Goal: Information Seeking & Learning: Learn about a topic

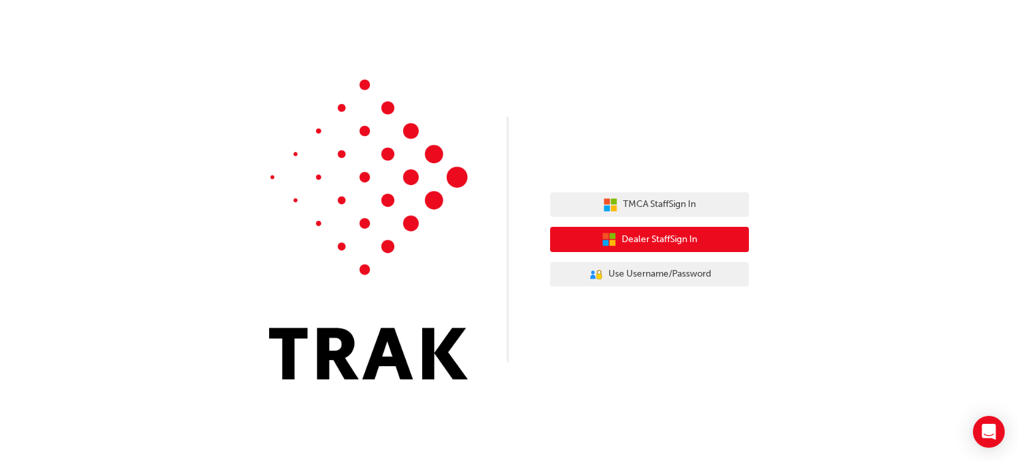
click at [684, 243] on span "Dealer Staff Sign In" at bounding box center [660, 239] width 76 height 15
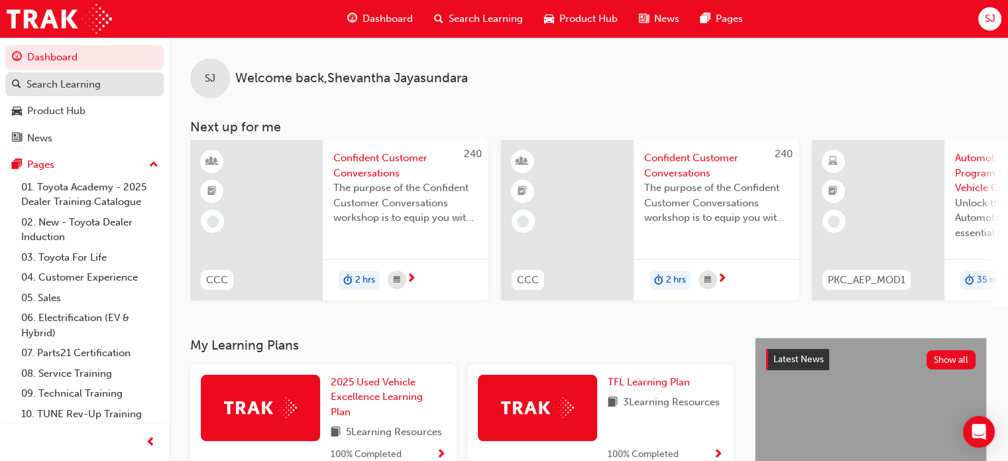
click at [90, 91] on div "Search Learning" at bounding box center [64, 84] width 74 height 15
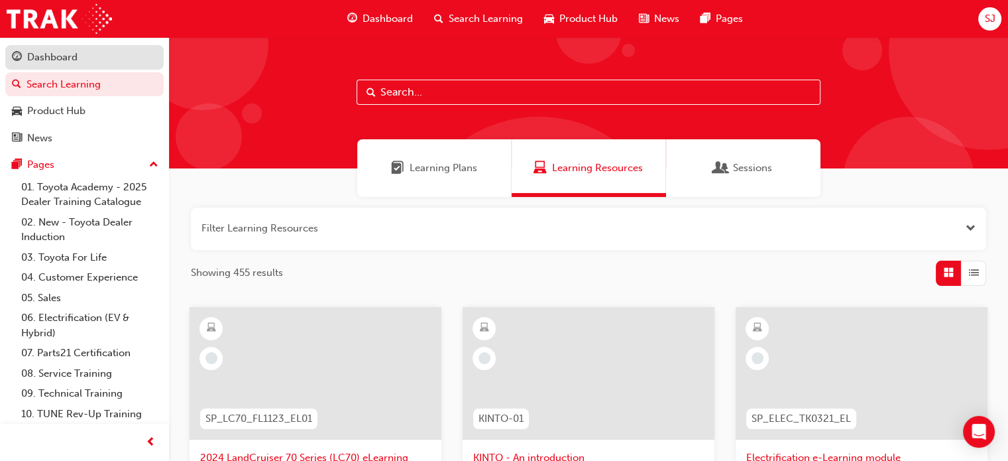
click at [50, 58] on div "Dashboard" at bounding box center [52, 57] width 50 height 15
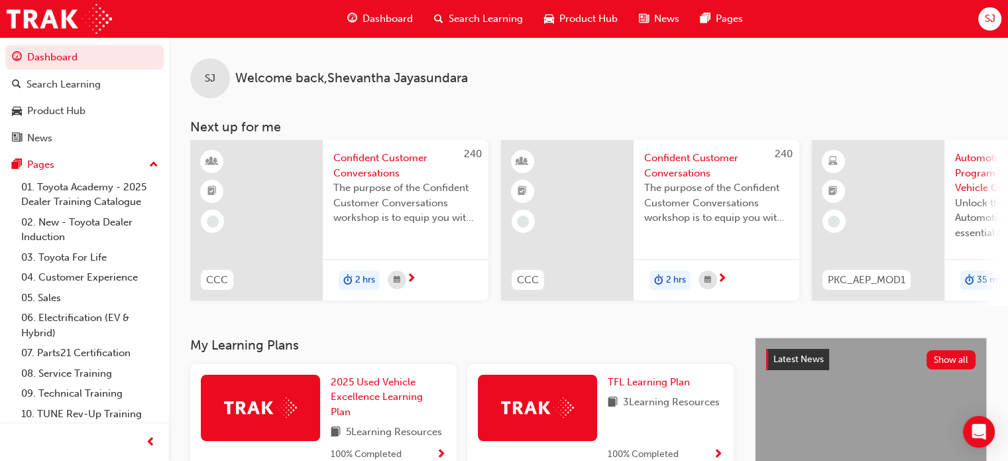
drag, startPoint x: 543, startPoint y: 310, endPoint x: 653, endPoint y: 306, distance: 110.1
click at [653, 306] on div "SJ Welcome back , Shevantha Jayasundara Next up for me 240 CCC Confident Custom…" at bounding box center [588, 187] width 839 height 300
click at [398, 117] on div "SJ Welcome back , Shevantha Jayasundara Next up for me 240 CCC Confident Custom…" at bounding box center [588, 171] width 839 height 268
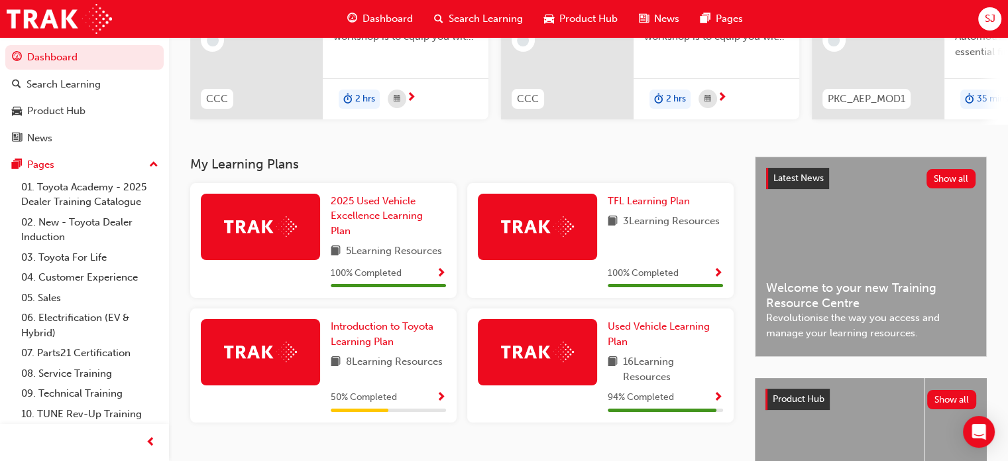
scroll to position [199, 0]
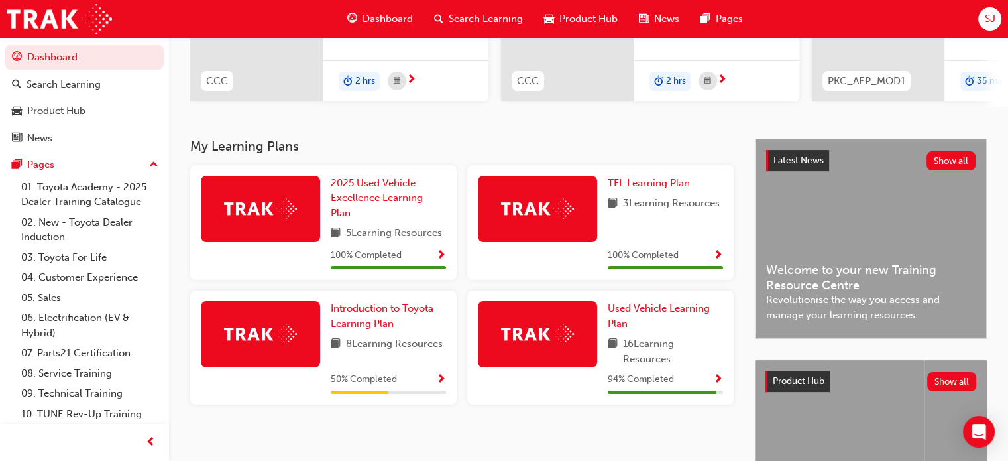
click at [715, 383] on span "Show Progress" at bounding box center [718, 380] width 10 height 12
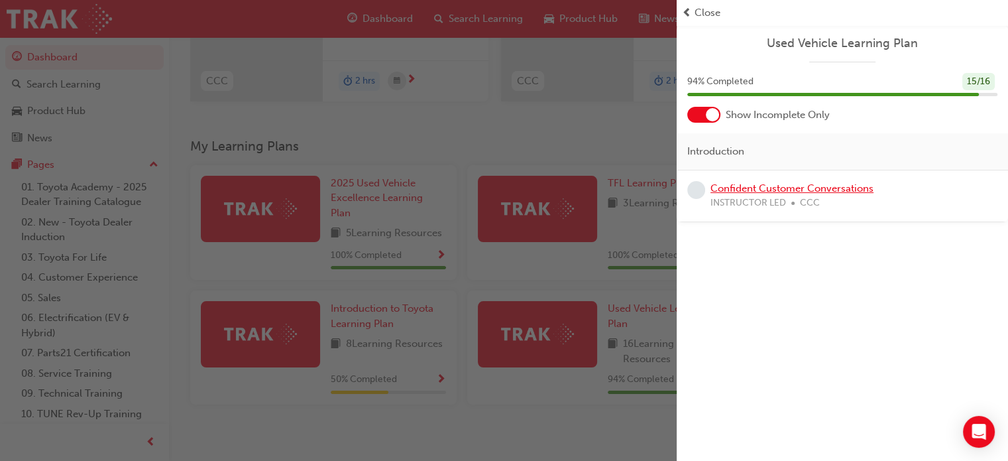
click at [825, 190] on link "Confident Customer Conversations" at bounding box center [792, 188] width 163 height 12
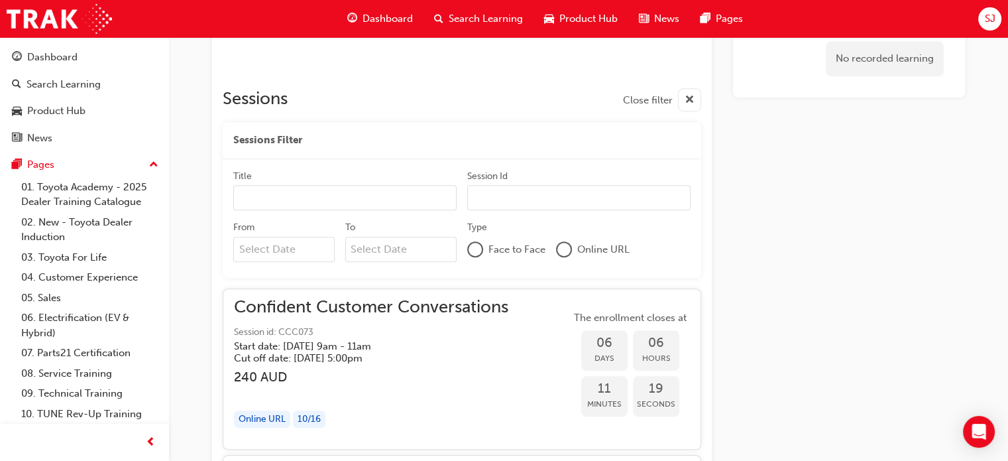
scroll to position [453, 0]
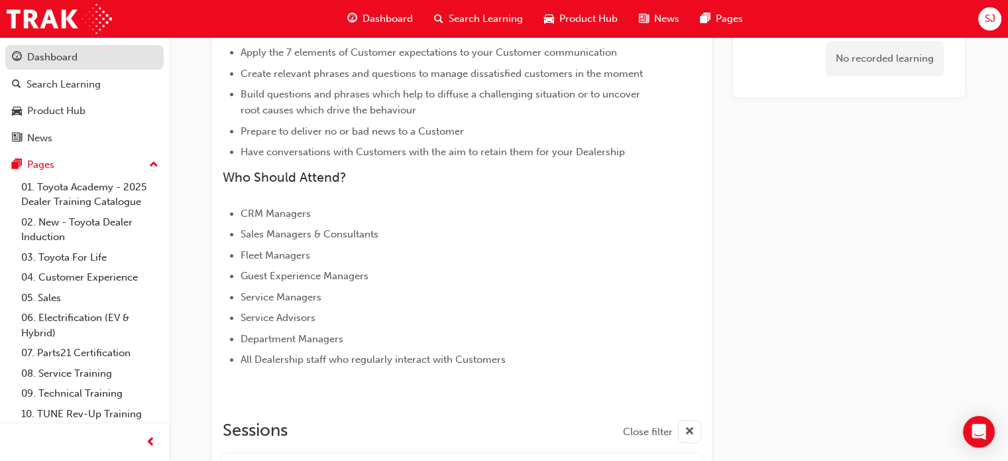
click at [80, 67] on link "Dashboard" at bounding box center [84, 57] width 158 height 25
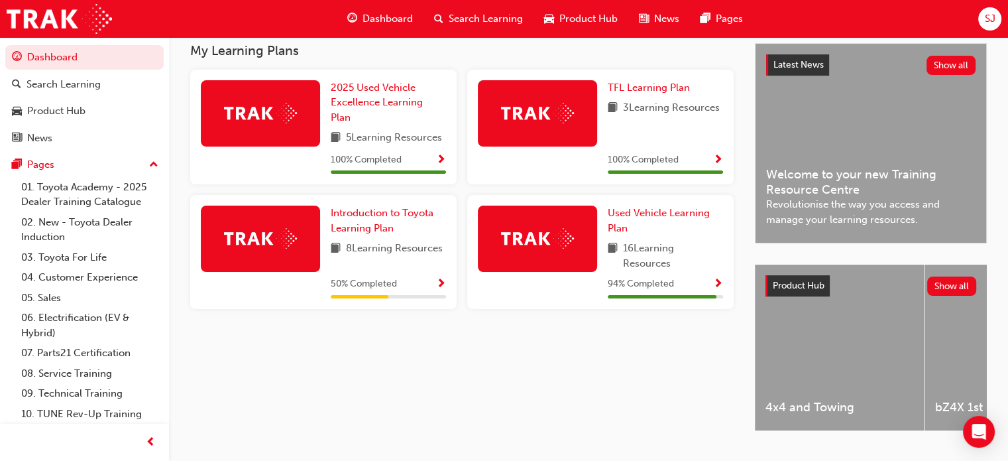
scroll to position [264, 0]
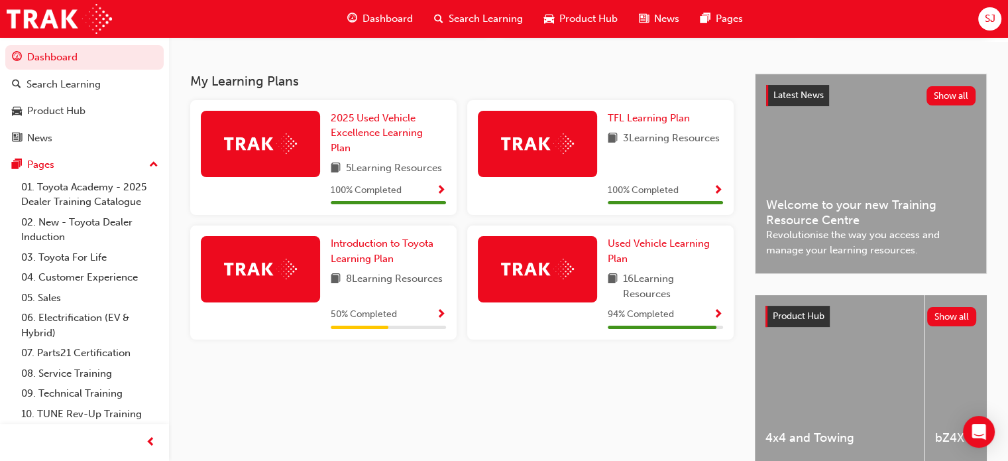
click at [422, 318] on div "50 % Completed" at bounding box center [388, 314] width 115 height 17
click at [438, 315] on span "Show Progress" at bounding box center [441, 315] width 10 height 12
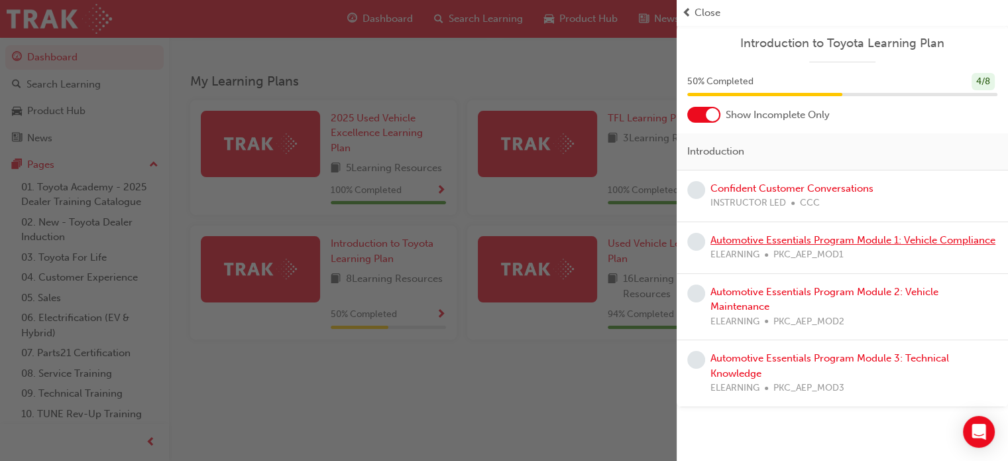
click at [835, 237] on link "Automotive Essentials Program Module 1: Vehicle Compliance" at bounding box center [853, 240] width 285 height 12
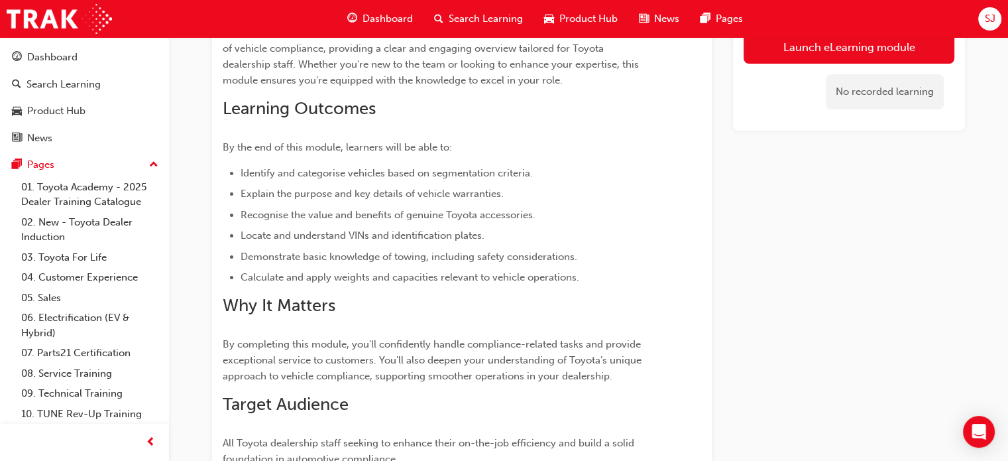
scroll to position [65, 0]
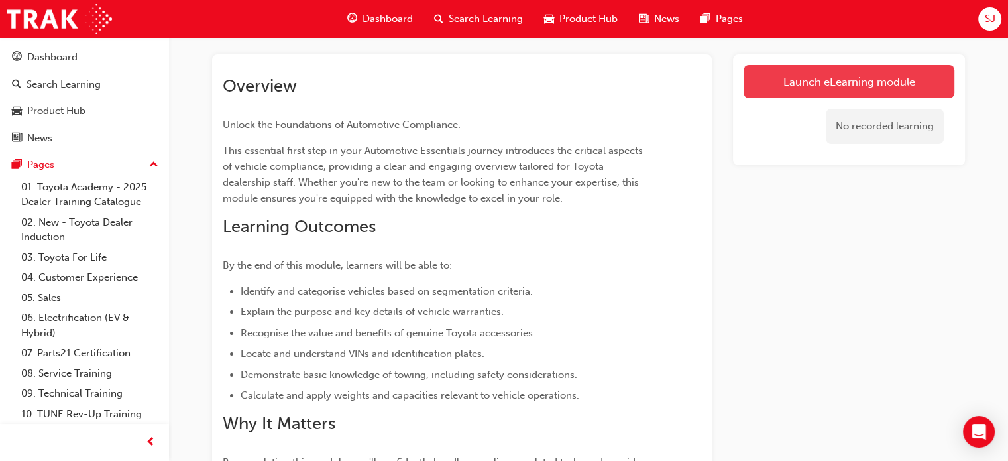
click at [821, 93] on link "Launch eLearning module" at bounding box center [849, 81] width 211 height 33
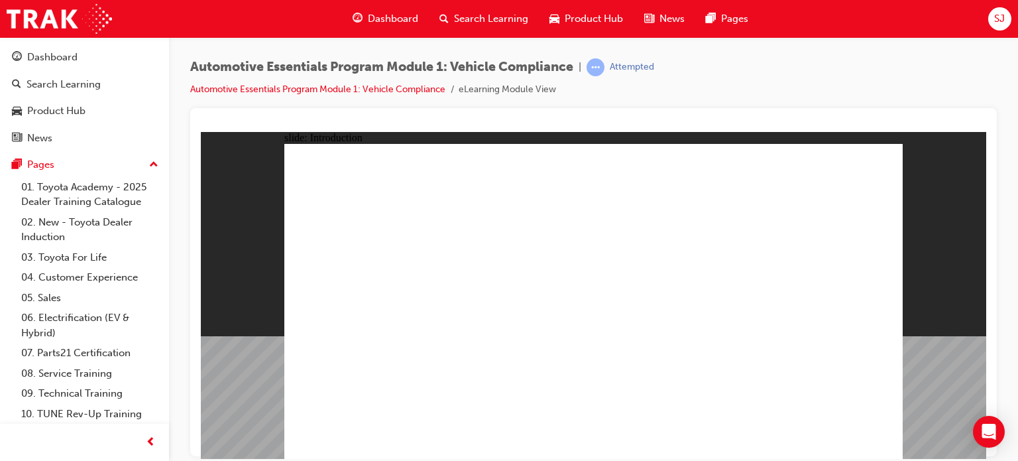
drag, startPoint x: 418, startPoint y: 334, endPoint x: 400, endPoint y: 333, distance: 17.9
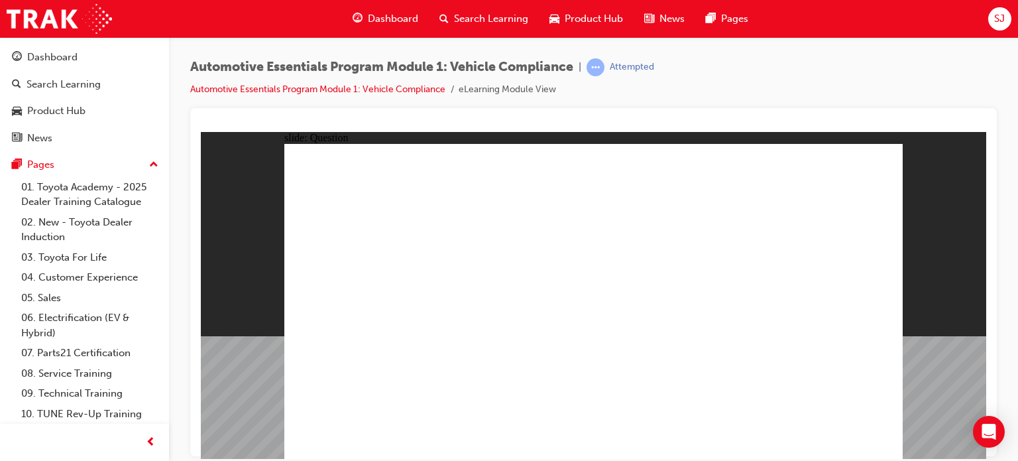
radio input "true"
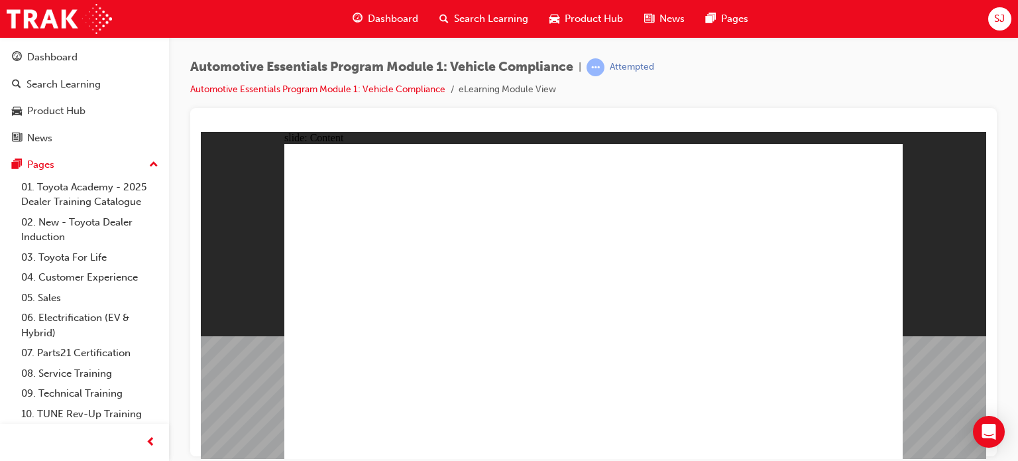
drag, startPoint x: 611, startPoint y: 339, endPoint x: 609, endPoint y: 345, distance: 6.9
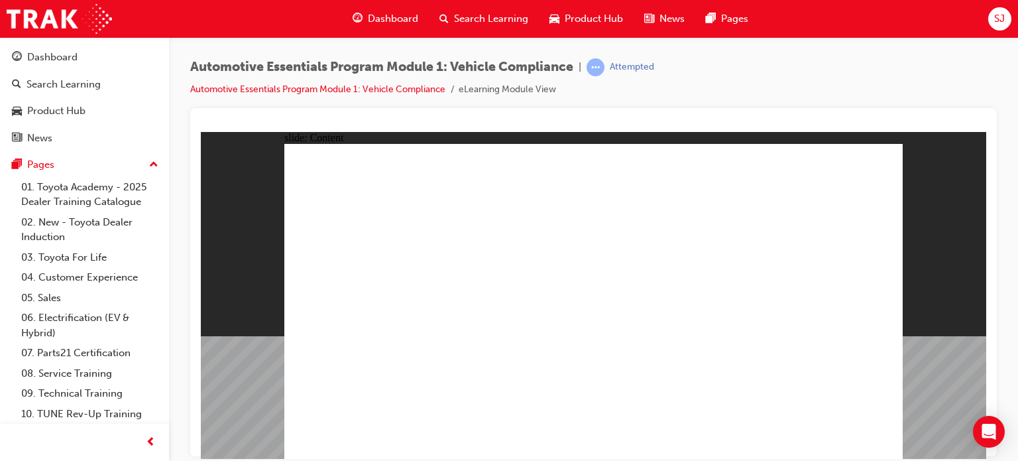
radio input "true"
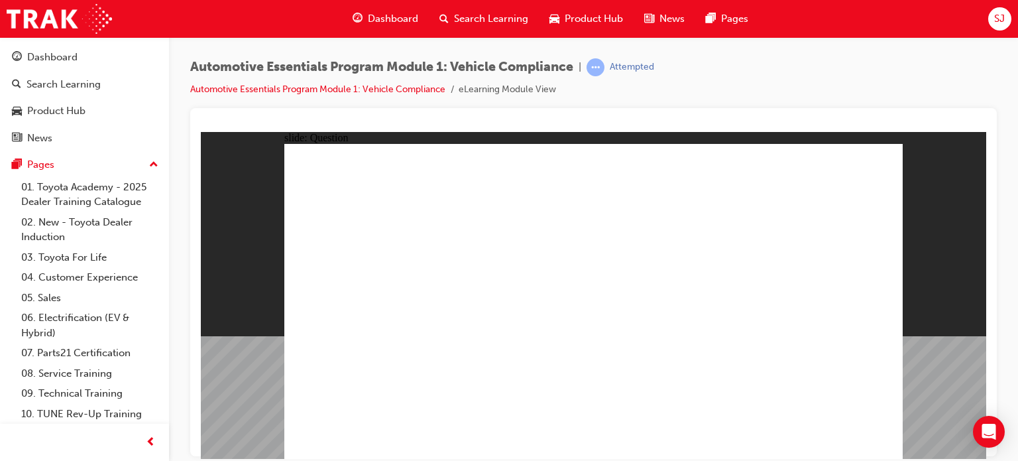
radio input "true"
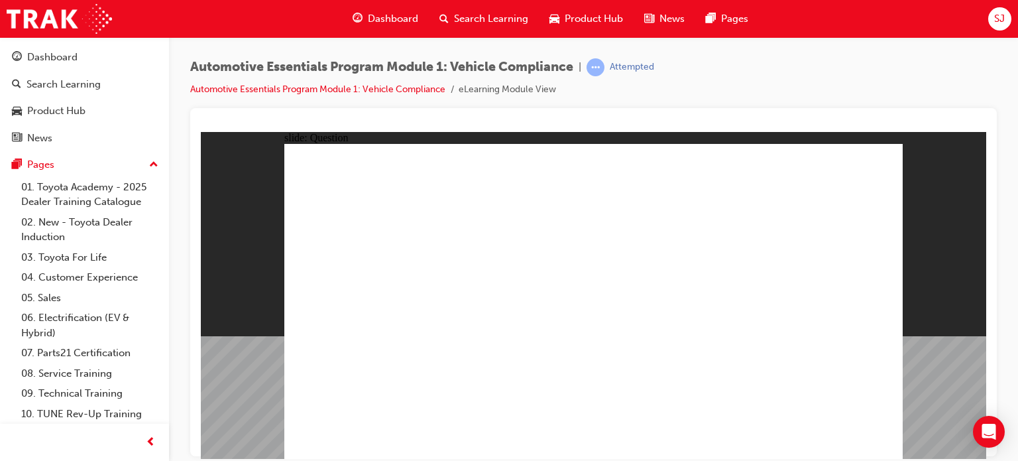
radio input "true"
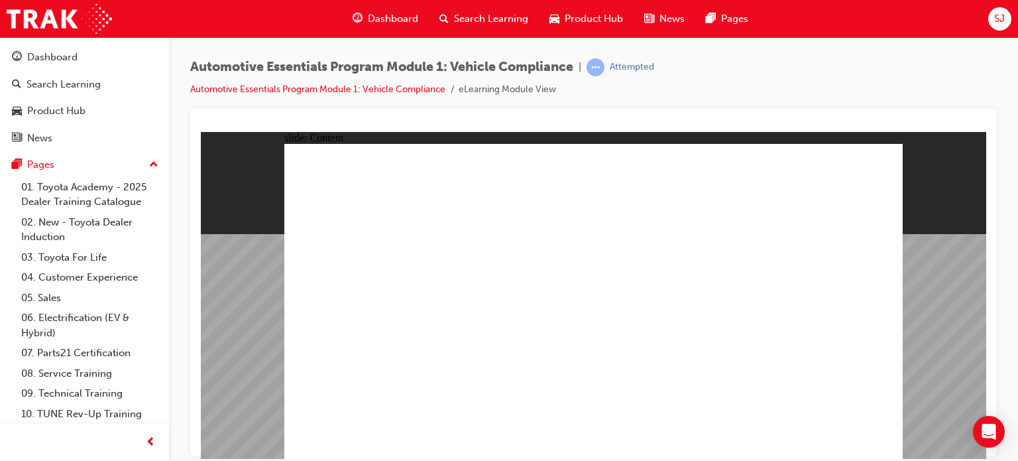
drag, startPoint x: 865, startPoint y: 428, endPoint x: 857, endPoint y: 437, distance: 12.2
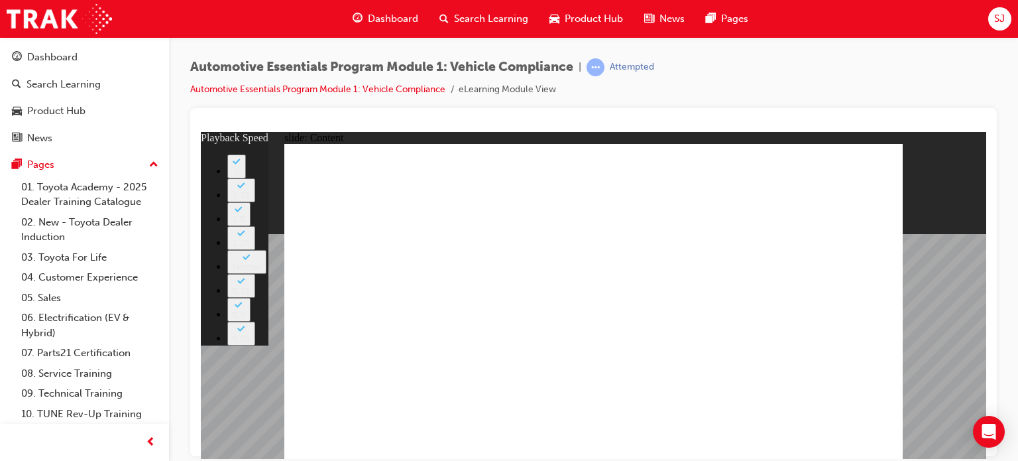
type input "8"
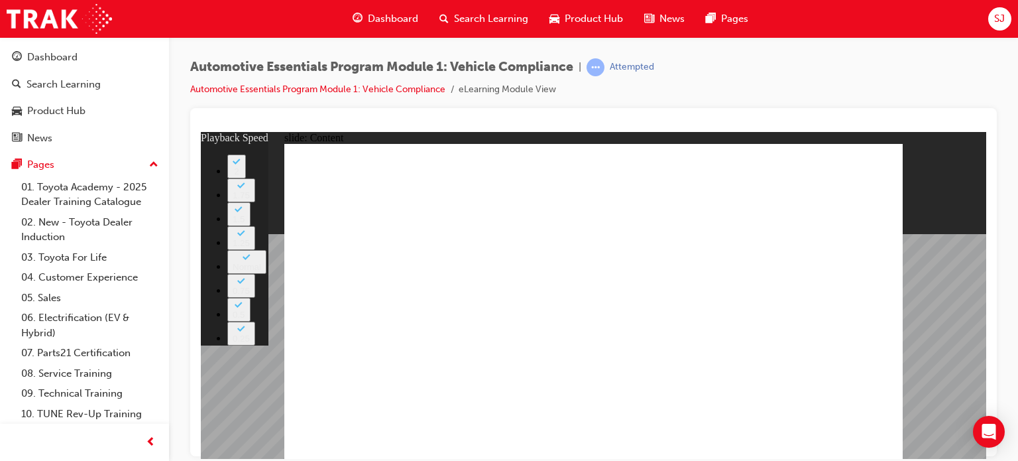
type input "8"
type input "9"
type input "8"
type input "9"
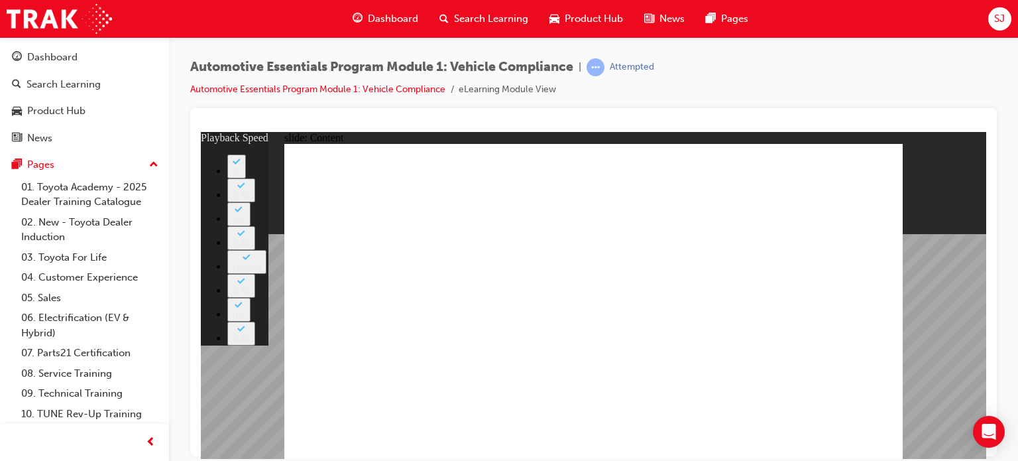
type input "8"
type input "9"
type input "8"
type input "9"
type input "8"
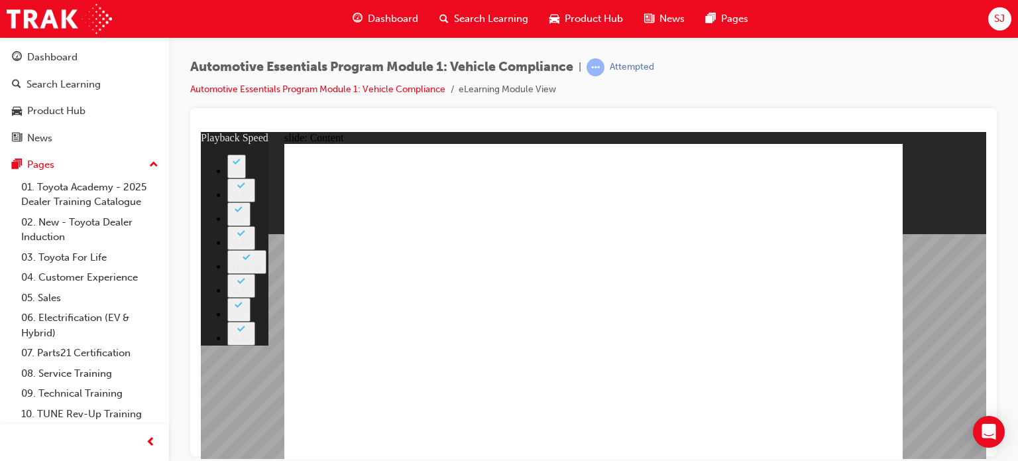
type input "10"
type input "8"
type input "10"
drag, startPoint x: 763, startPoint y: 302, endPoint x: 760, endPoint y: 292, distance: 10.5
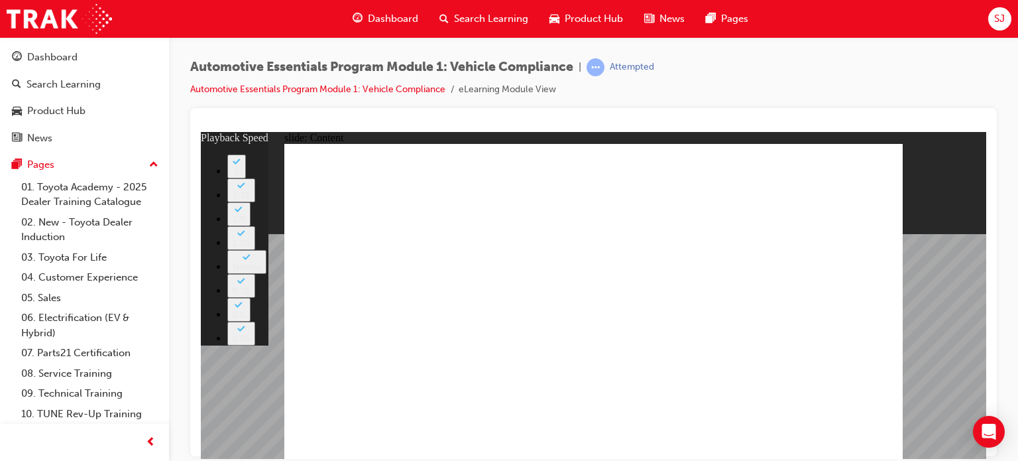
drag, startPoint x: 687, startPoint y: 337, endPoint x: 902, endPoint y: 337, distance: 214.8
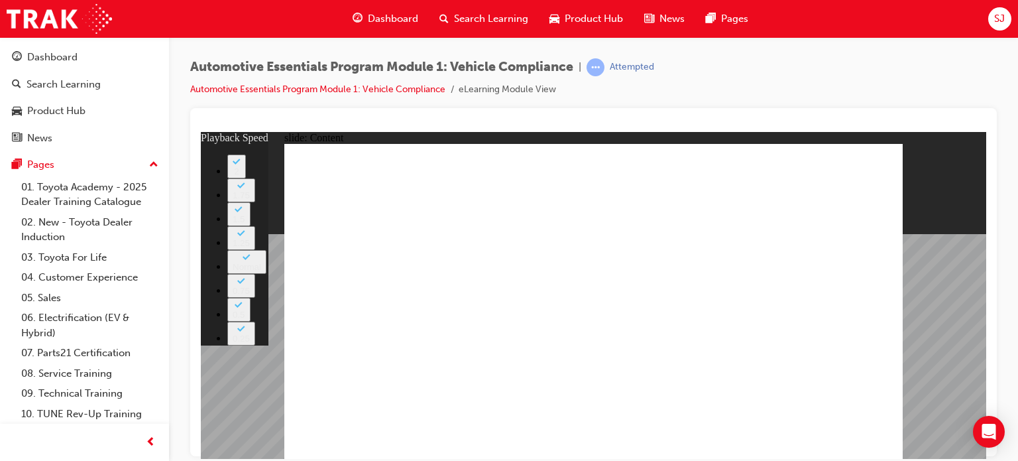
type input "43"
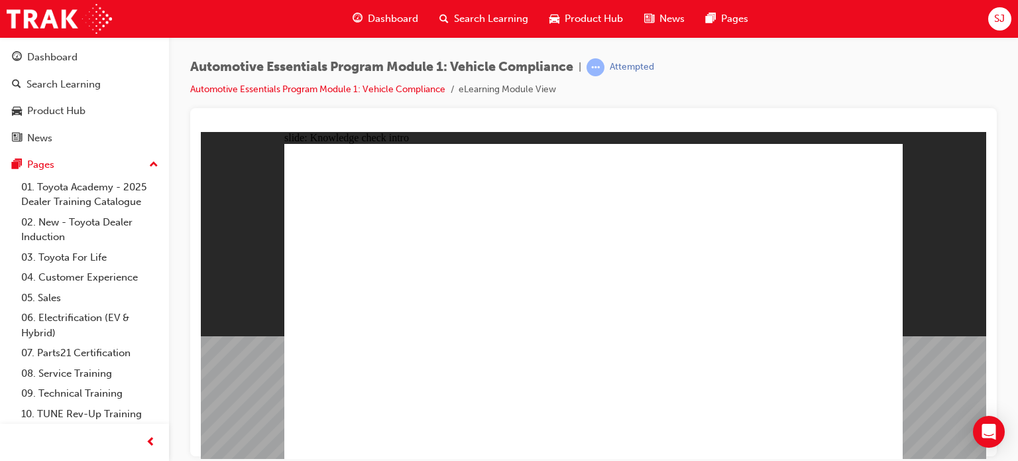
radio input "true"
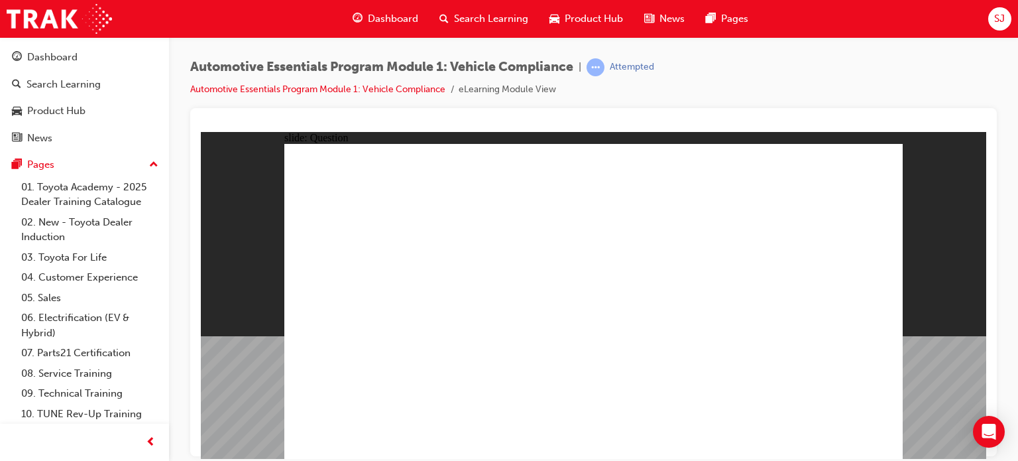
radio input "true"
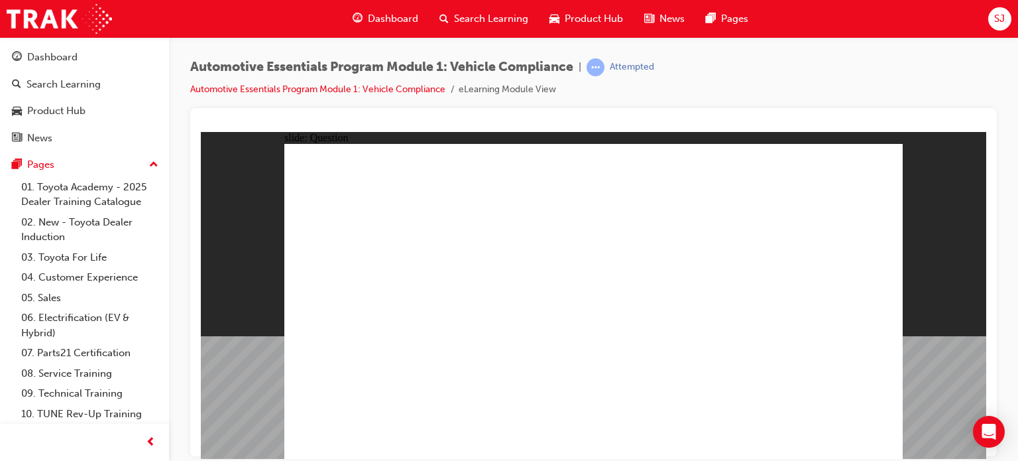
radio input "true"
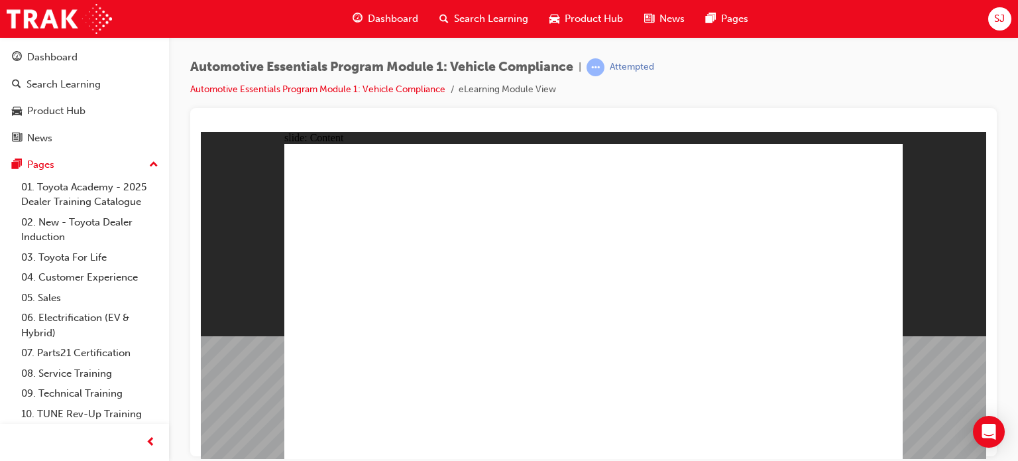
drag, startPoint x: 424, startPoint y: 308, endPoint x: 411, endPoint y: 306, distance: 13.4
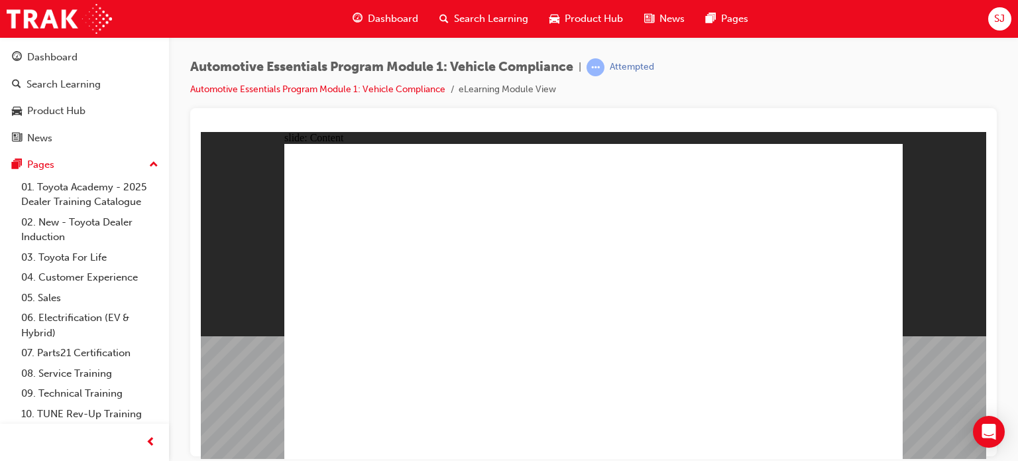
radio input "true"
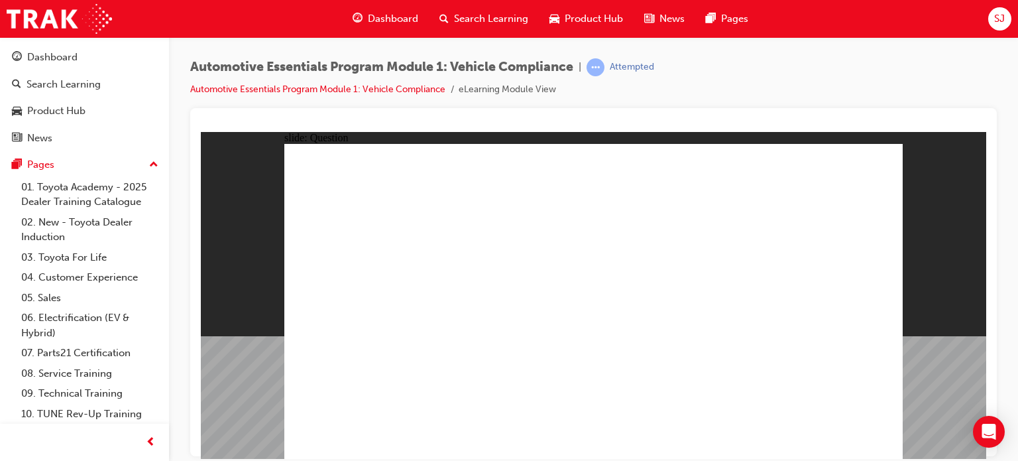
radio input "true"
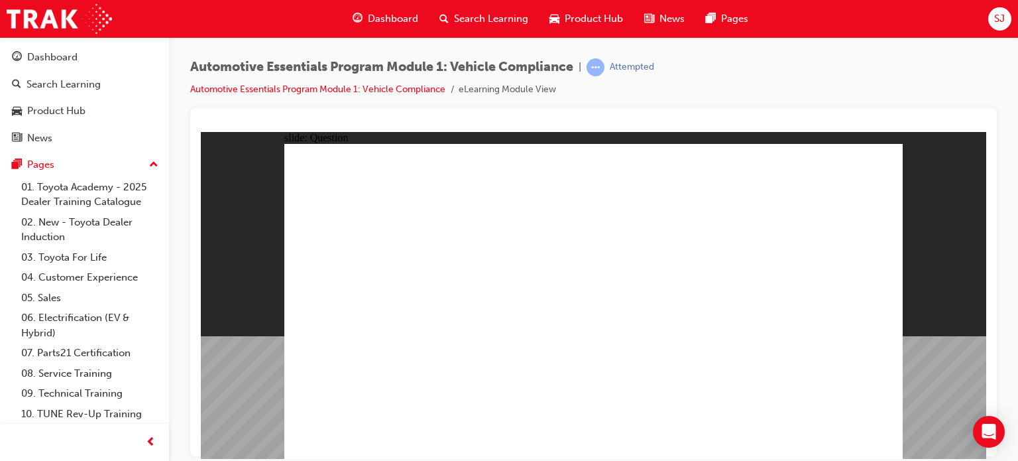
radio input "true"
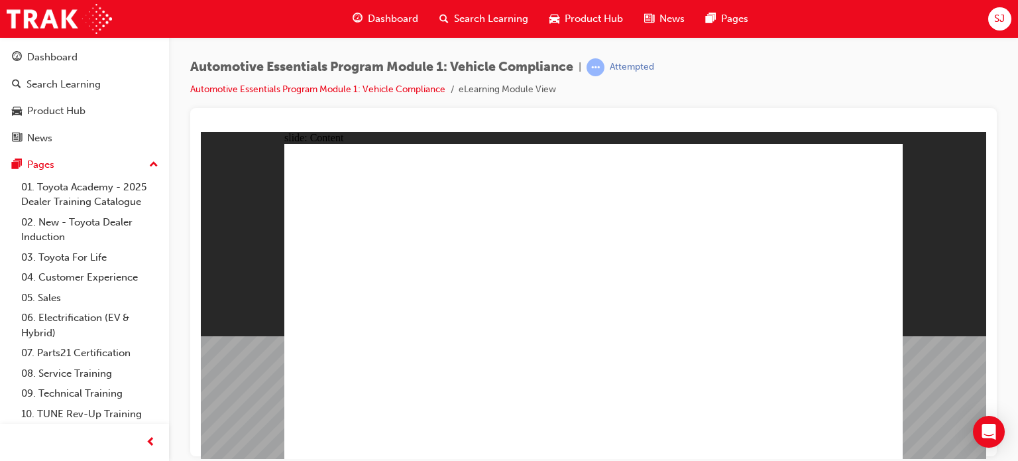
drag, startPoint x: 570, startPoint y: 261, endPoint x: 655, endPoint y: 247, distance: 86.1
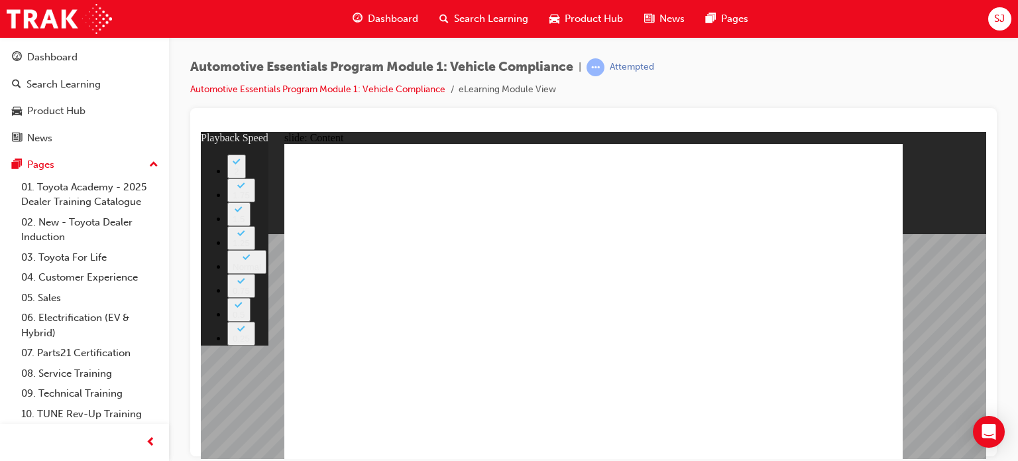
type input "35"
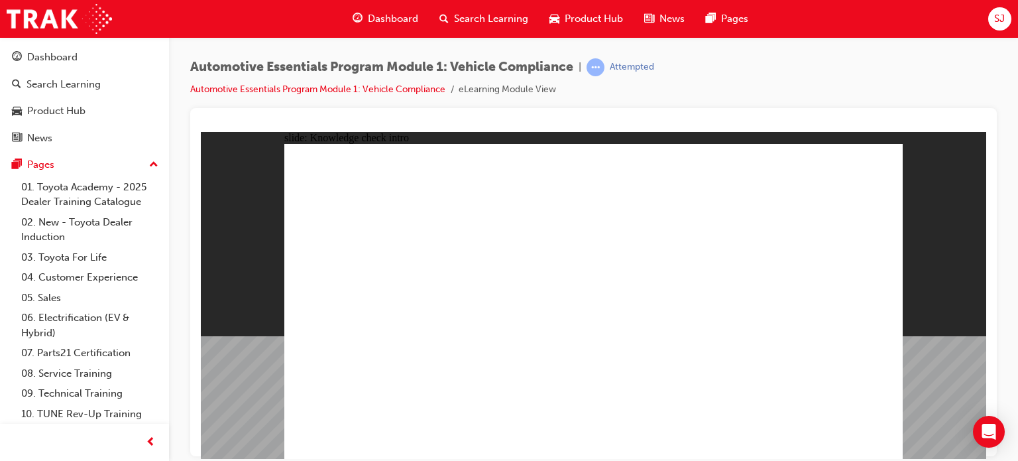
radio input "true"
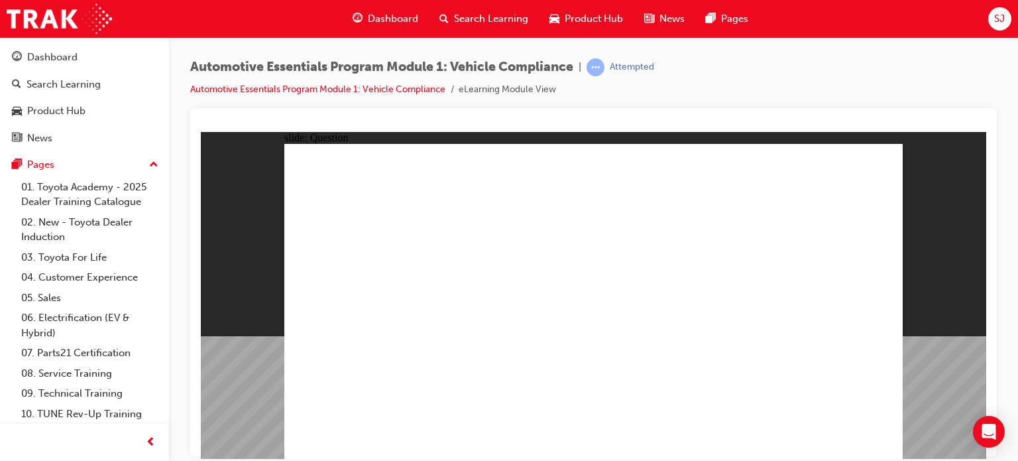
radio input "true"
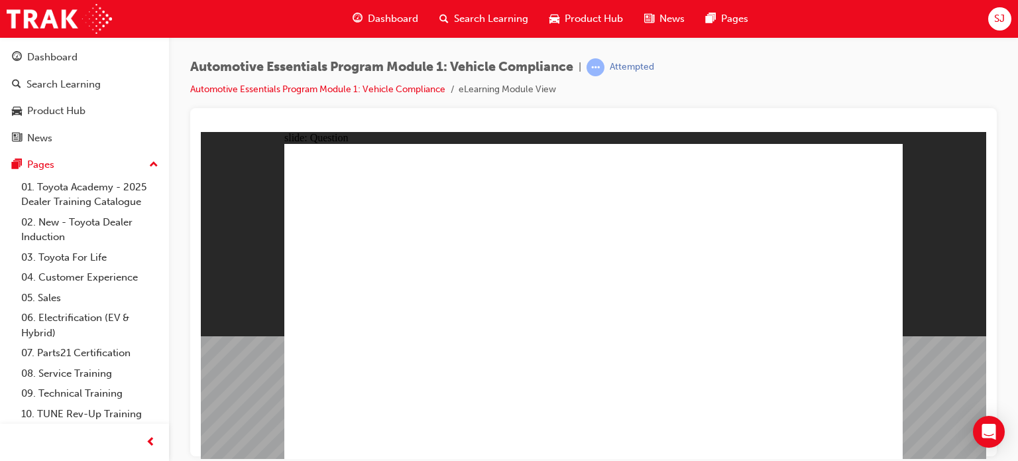
radio input "true"
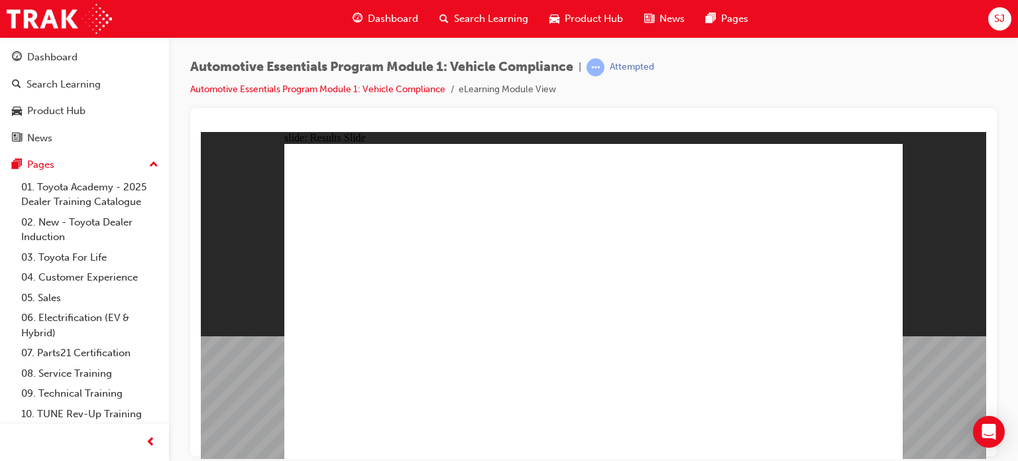
radio input "true"
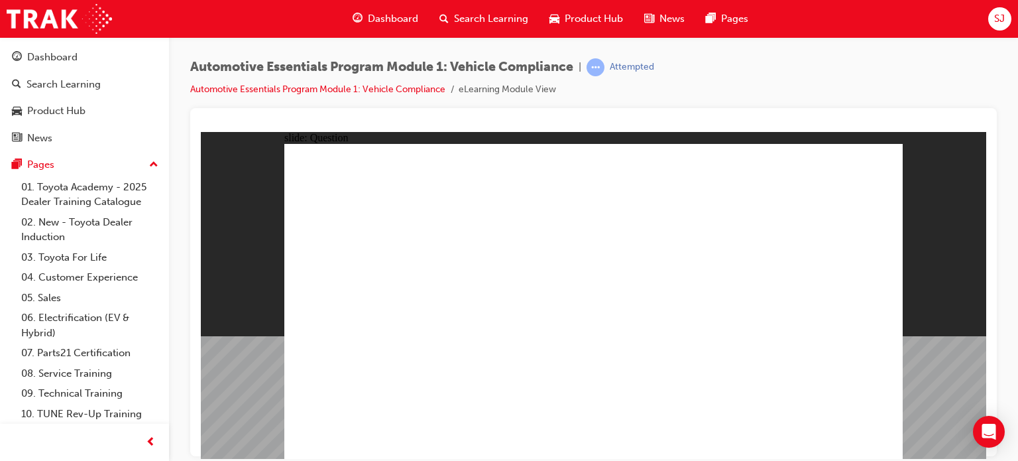
radio input "true"
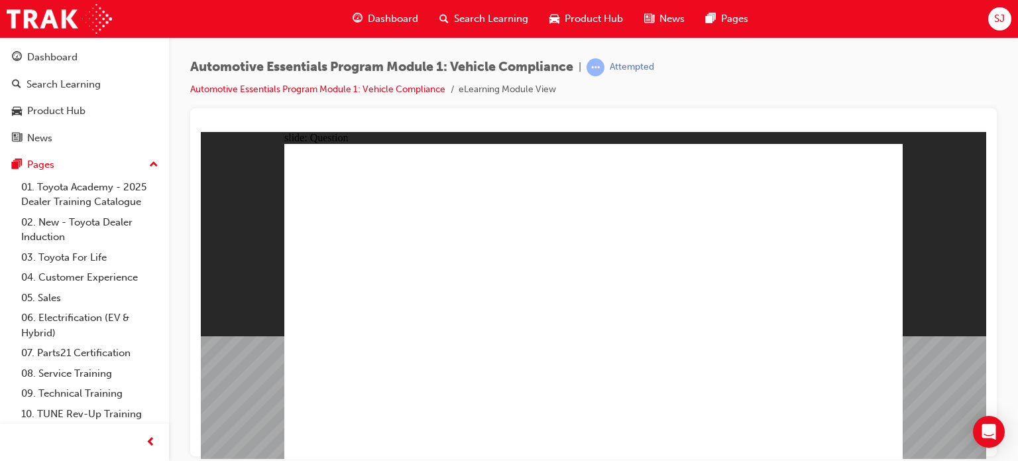
radio input "true"
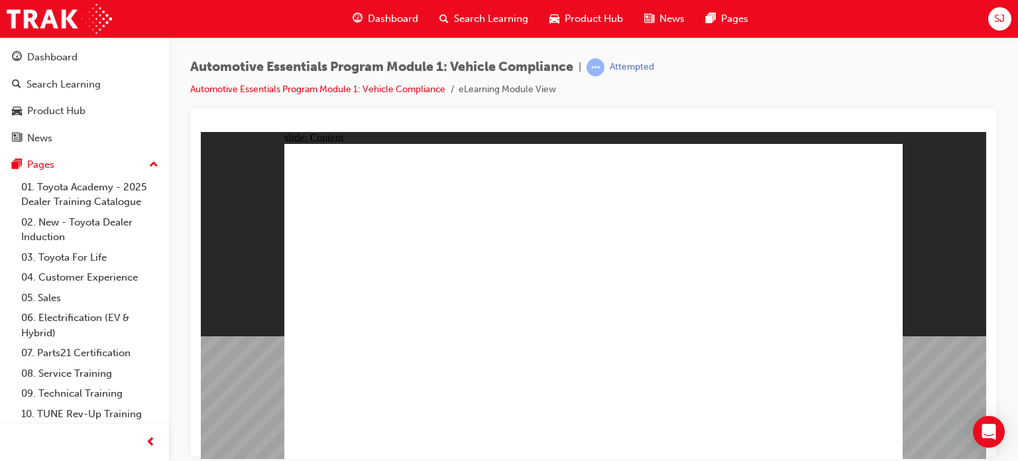
drag, startPoint x: 467, startPoint y: 362, endPoint x: 479, endPoint y: 362, distance: 12.6
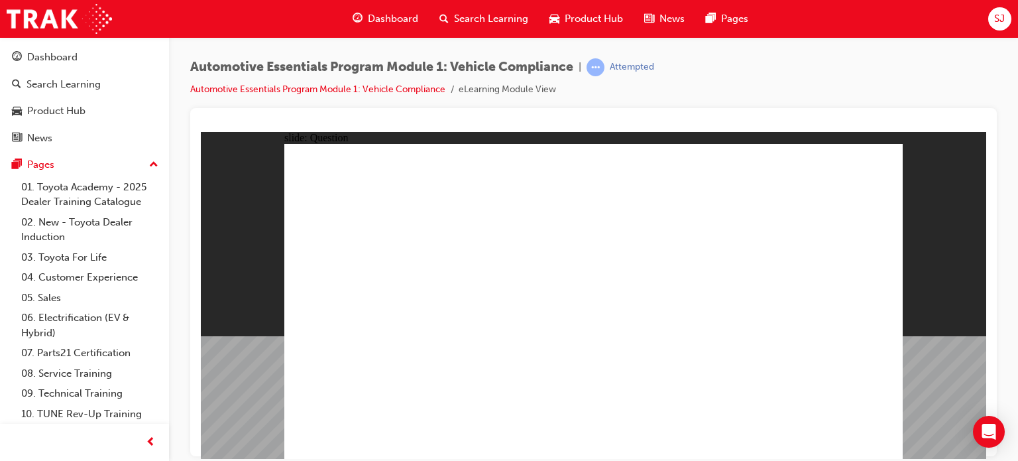
radio input "true"
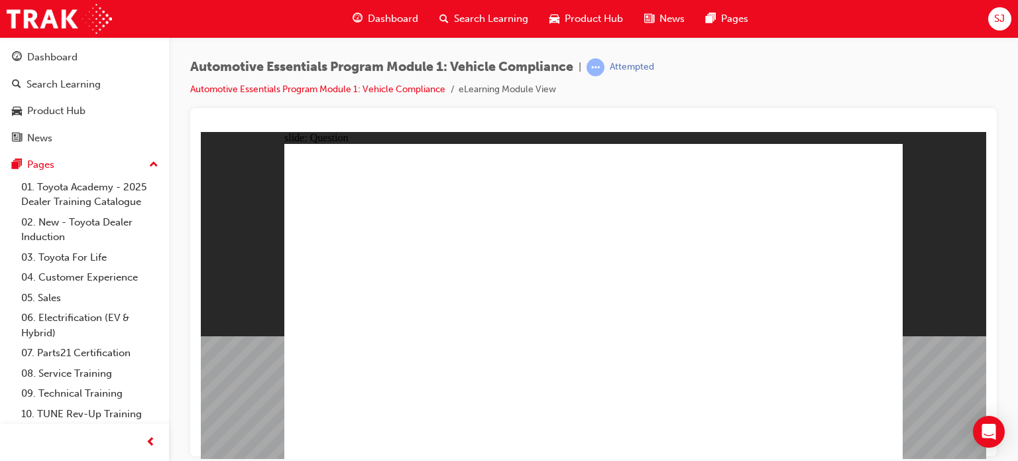
radio input "true"
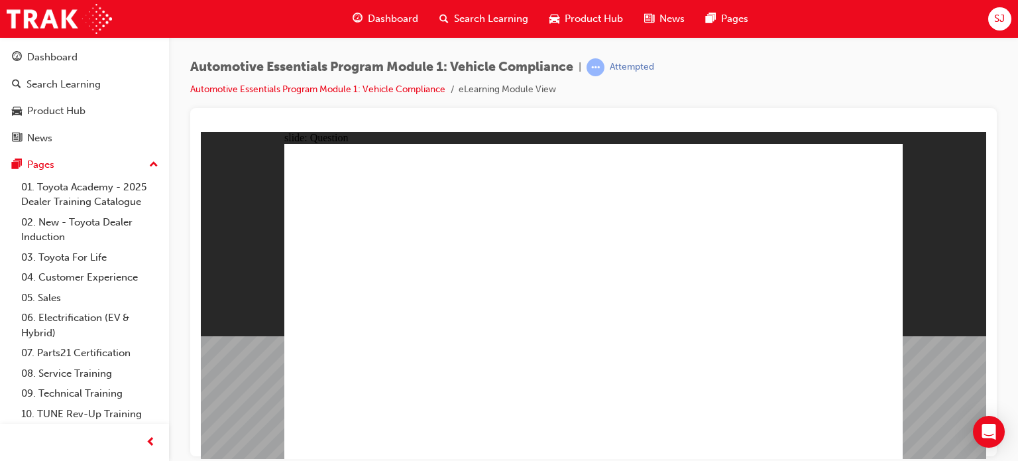
radio input "true"
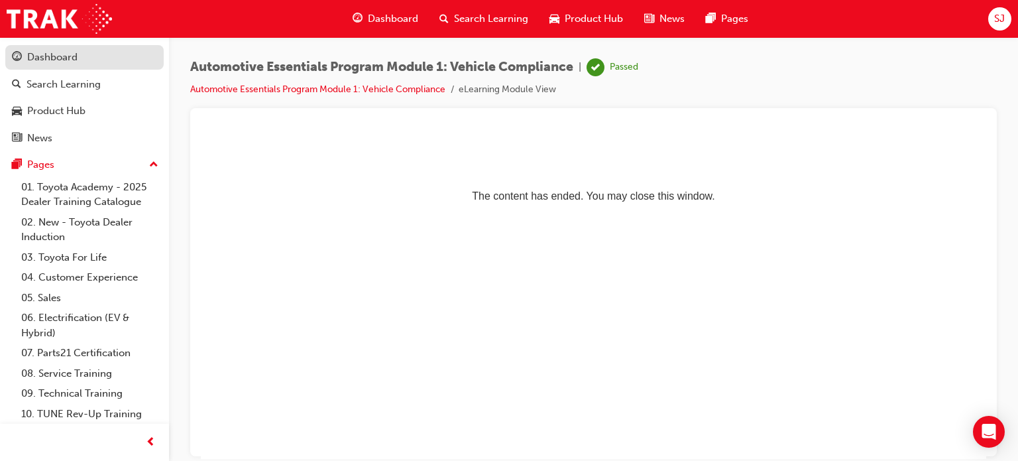
click at [84, 54] on div "Dashboard" at bounding box center [84, 57] width 145 height 17
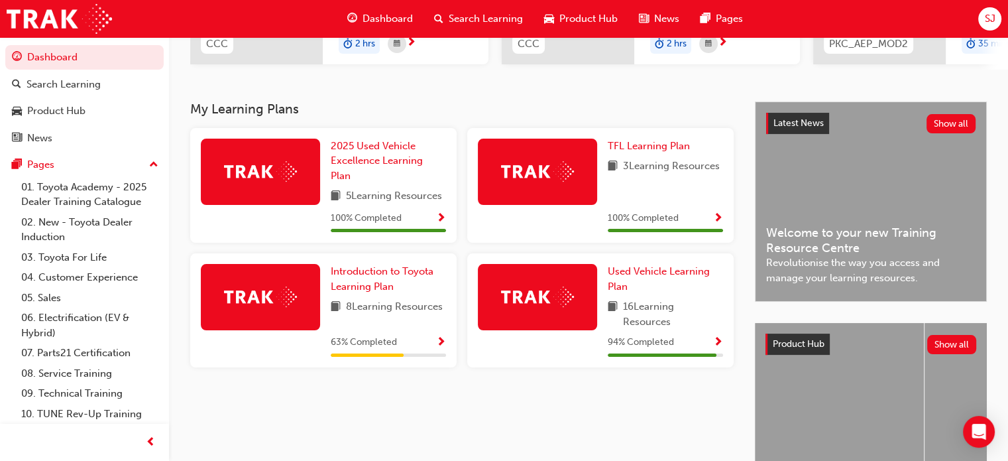
scroll to position [265, 0]
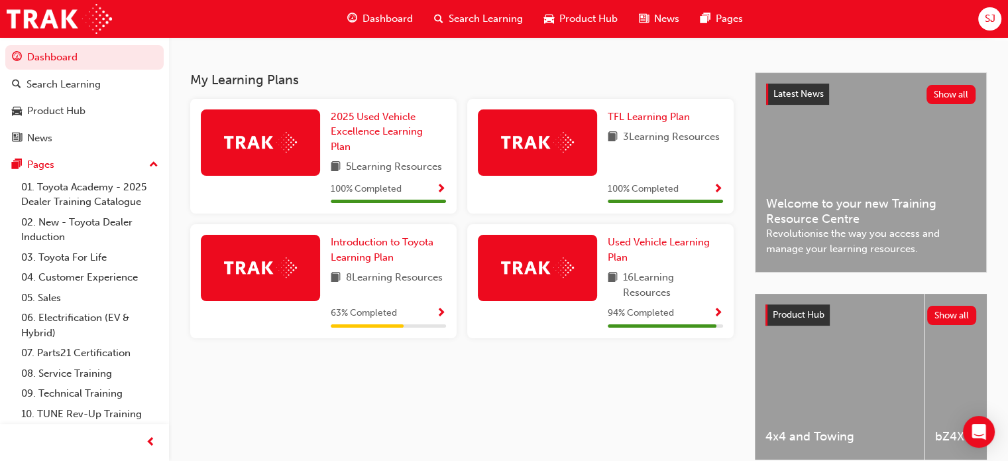
click at [442, 314] on span "Show Progress" at bounding box center [441, 314] width 10 height 12
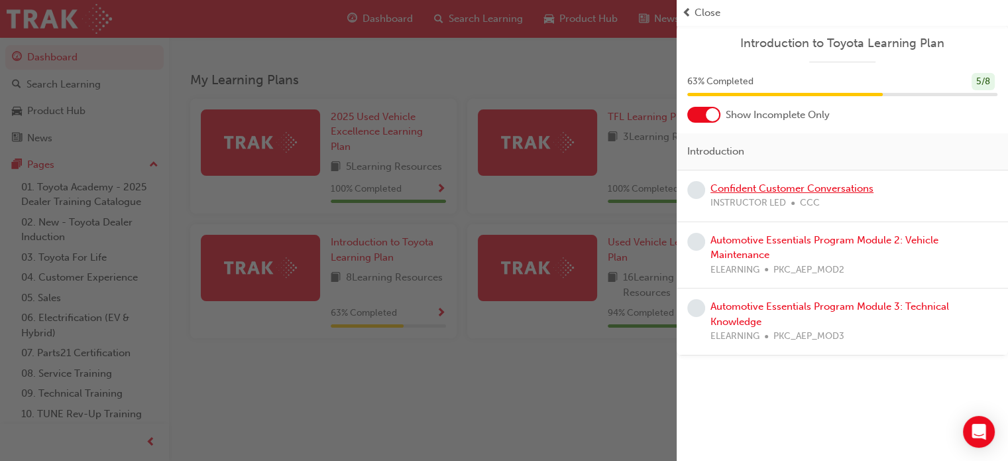
click at [790, 186] on link "Confident Customer Conversations" at bounding box center [792, 188] width 163 height 12
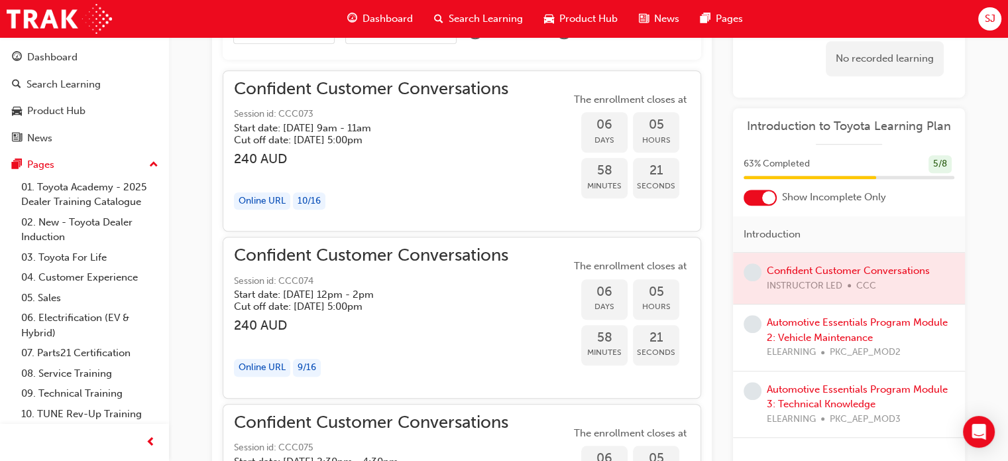
scroll to position [874, 0]
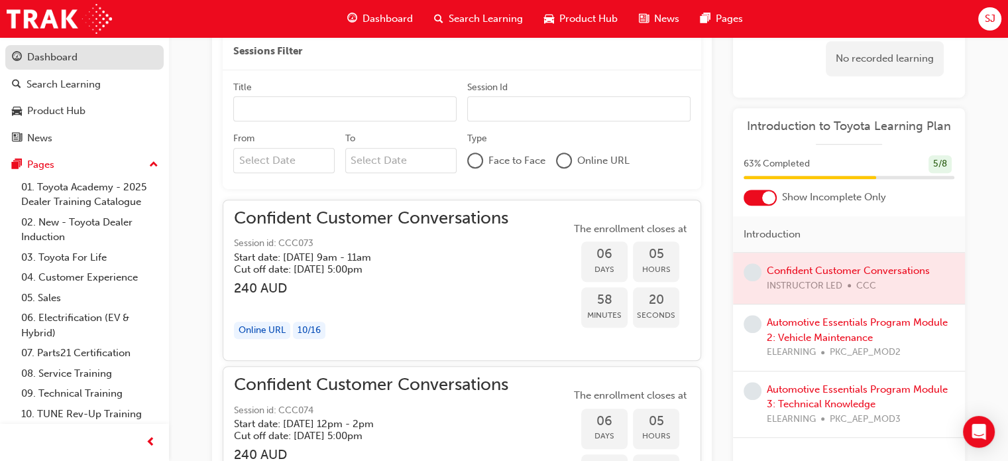
click at [74, 63] on div "Dashboard" at bounding box center [52, 57] width 50 height 15
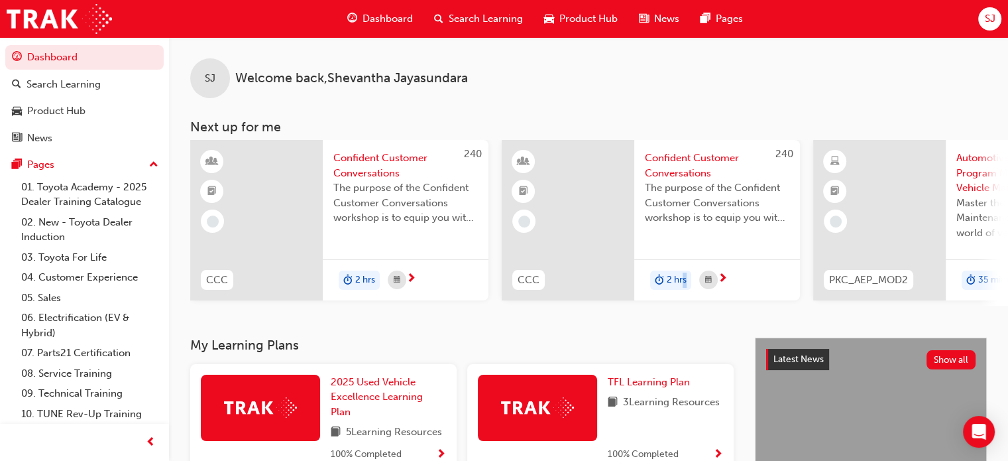
drag, startPoint x: 681, startPoint y: 310, endPoint x: 758, endPoint y: 304, distance: 77.2
click at [758, 304] on div "SJ Welcome back , Shevantha Jayasundara Next up for me 240 CCC Confident Custom…" at bounding box center [588, 187] width 839 height 300
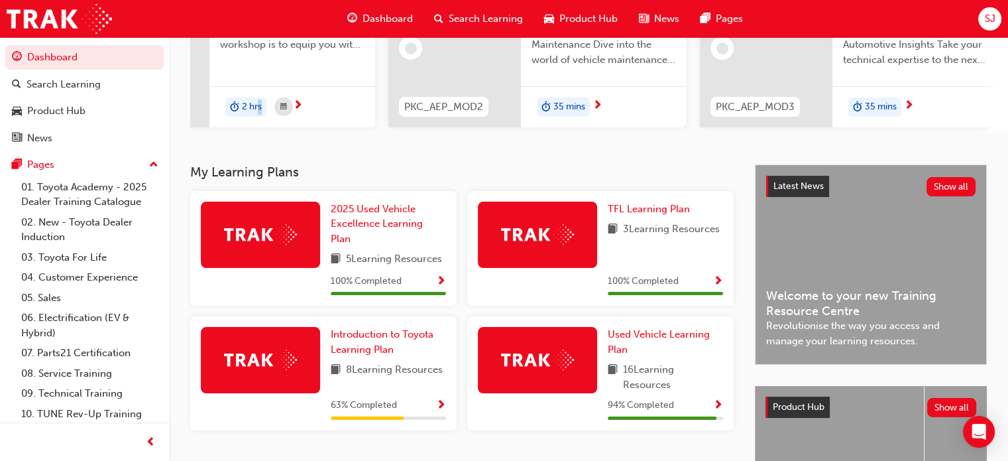
scroll to position [199, 0]
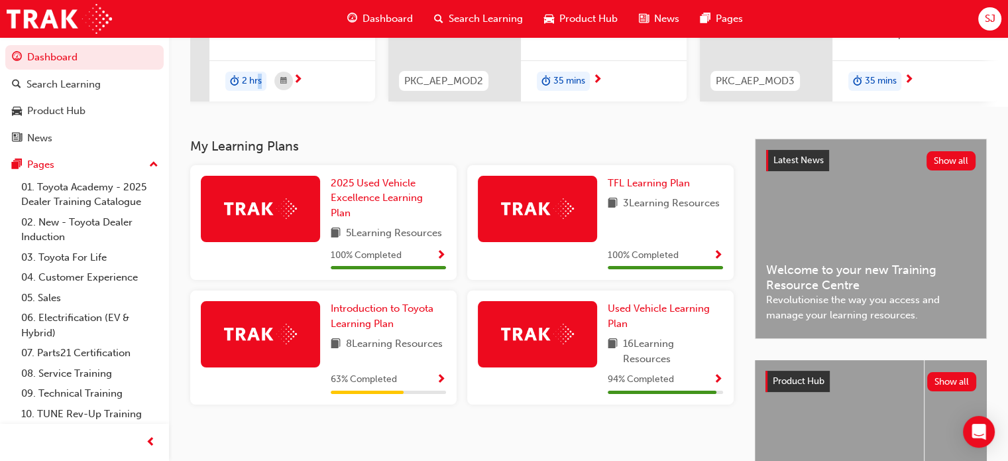
click at [438, 379] on span "Show Progress" at bounding box center [441, 380] width 10 height 12
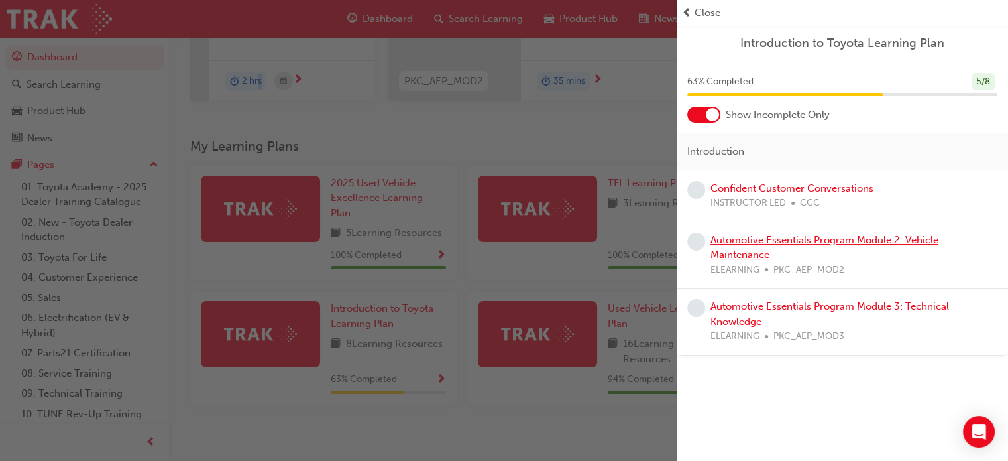
click at [805, 239] on link "Automotive Essentials Program Module 2: Vehicle Maintenance" at bounding box center [825, 247] width 228 height 27
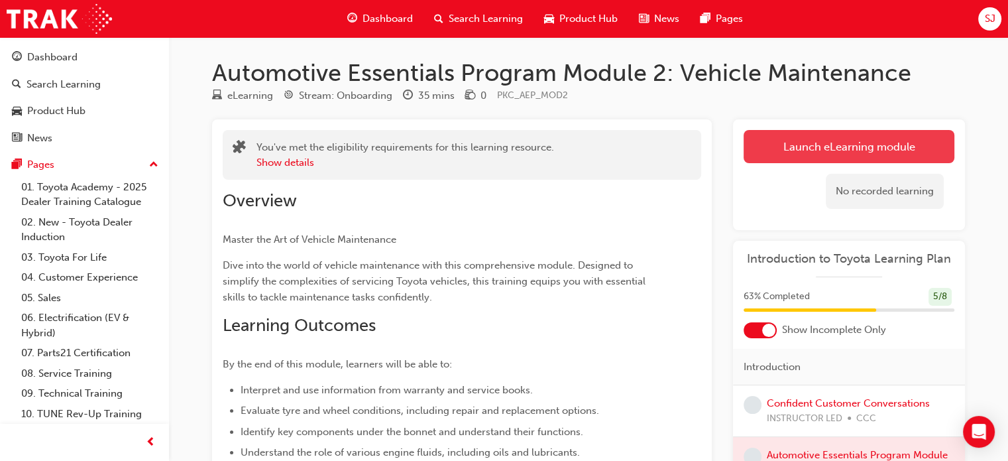
click at [772, 138] on link "Launch eLearning module" at bounding box center [849, 146] width 211 height 33
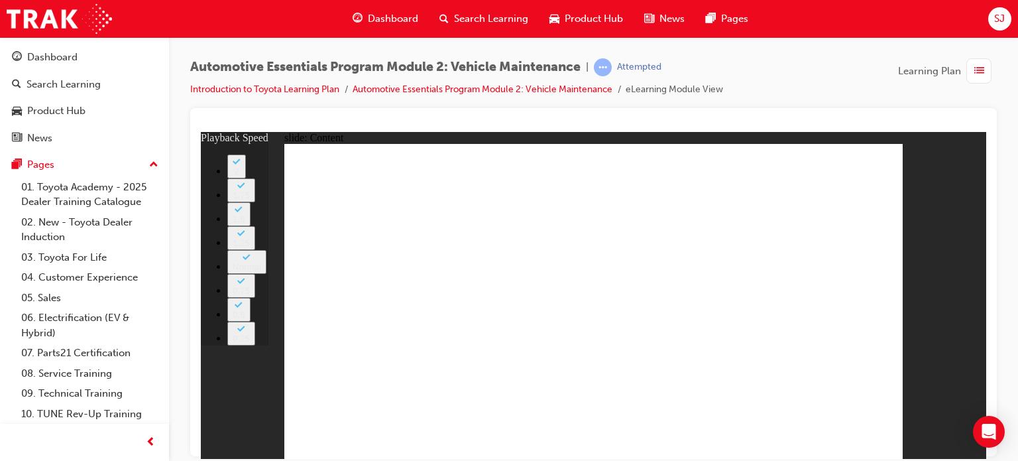
type input "0"
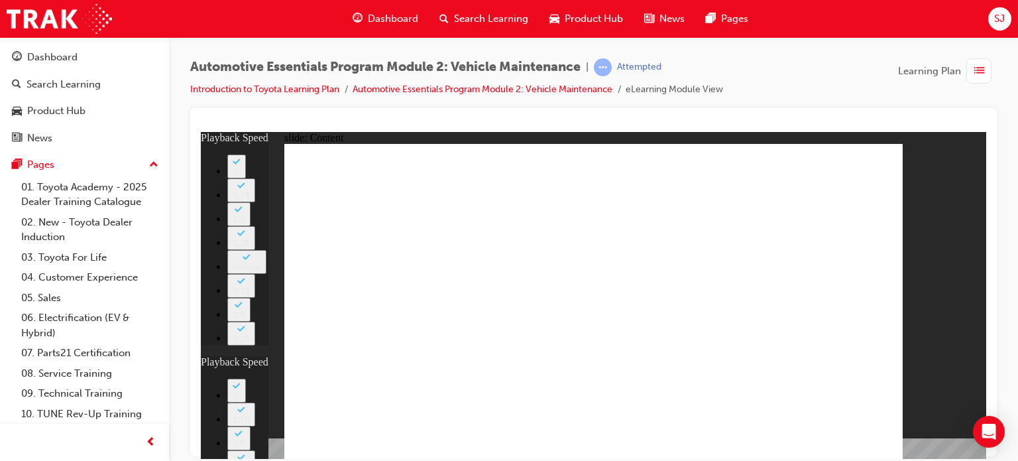
type input "0"
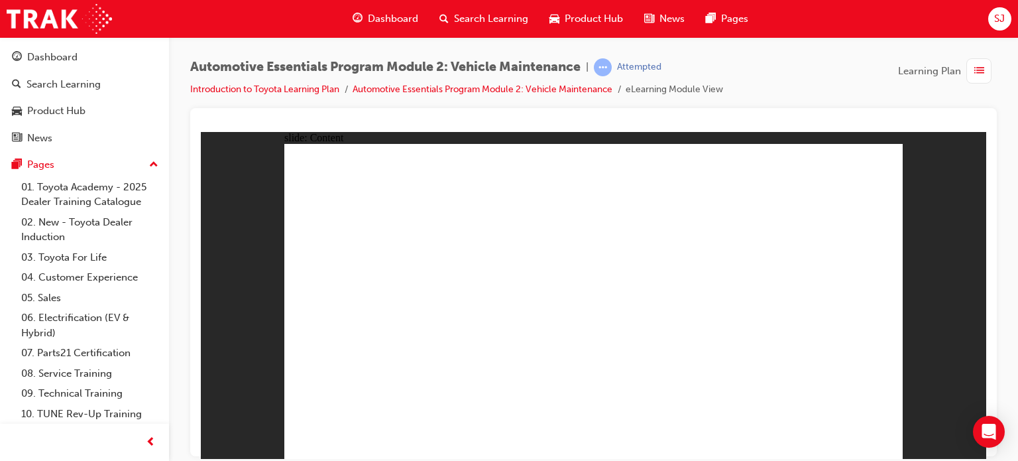
drag, startPoint x: 792, startPoint y: 251, endPoint x: 781, endPoint y: 253, distance: 10.7
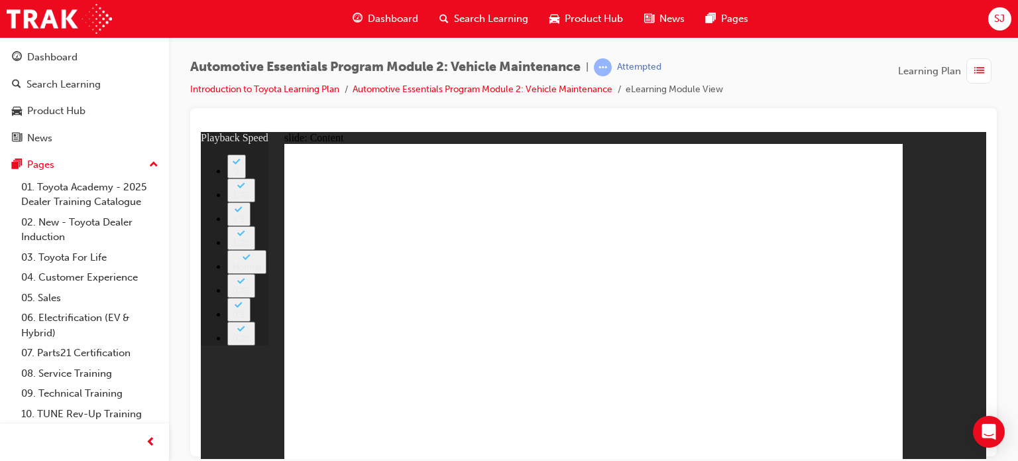
drag, startPoint x: 830, startPoint y: 201, endPoint x: 741, endPoint y: 229, distance: 93.1
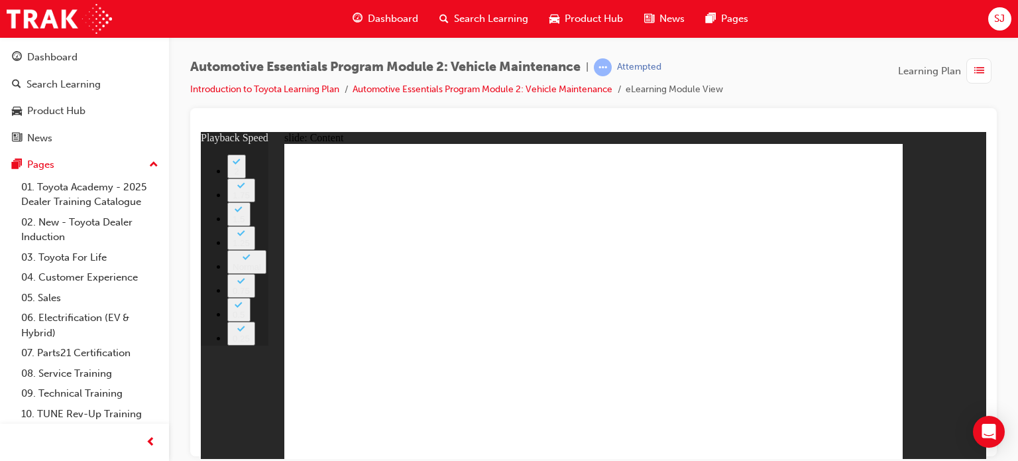
type input "5"
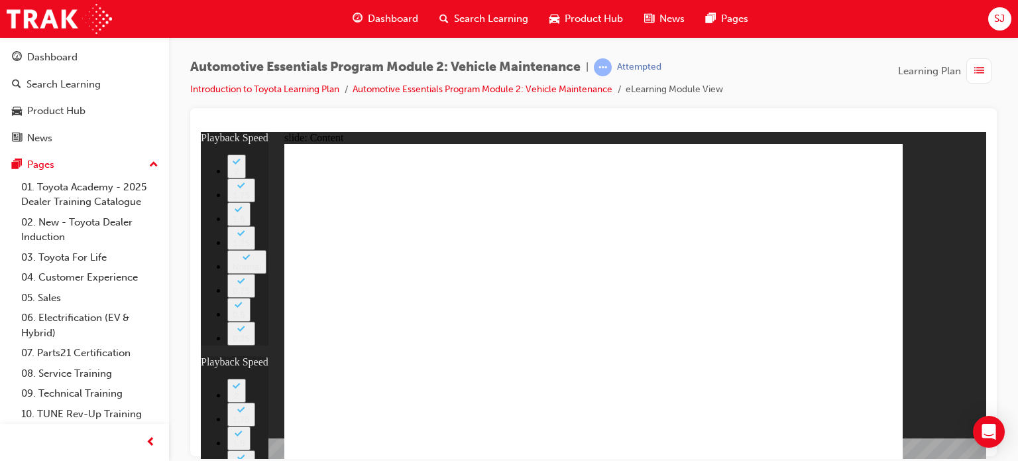
type input "21"
type input "8"
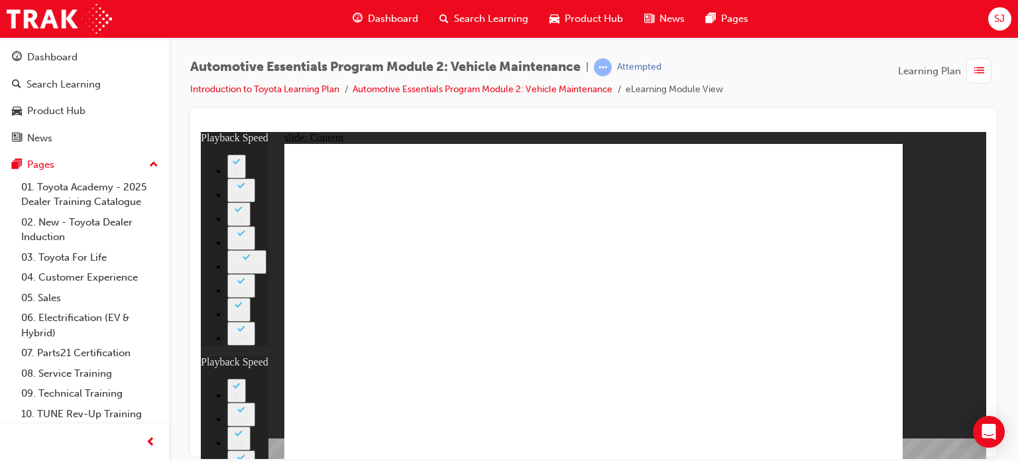
drag, startPoint x: 691, startPoint y: 386, endPoint x: 748, endPoint y: 377, distance: 57.8
type input "0"
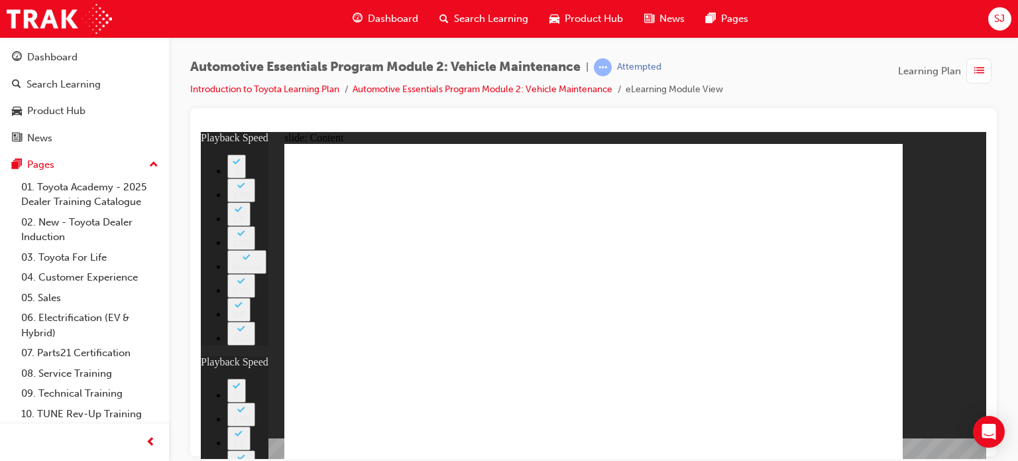
type input "15"
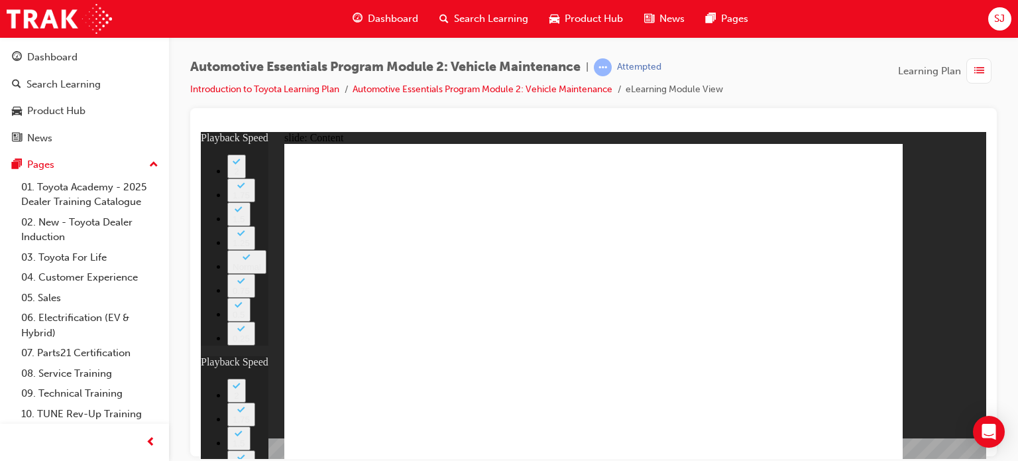
type input "8"
type input "10"
type input "15"
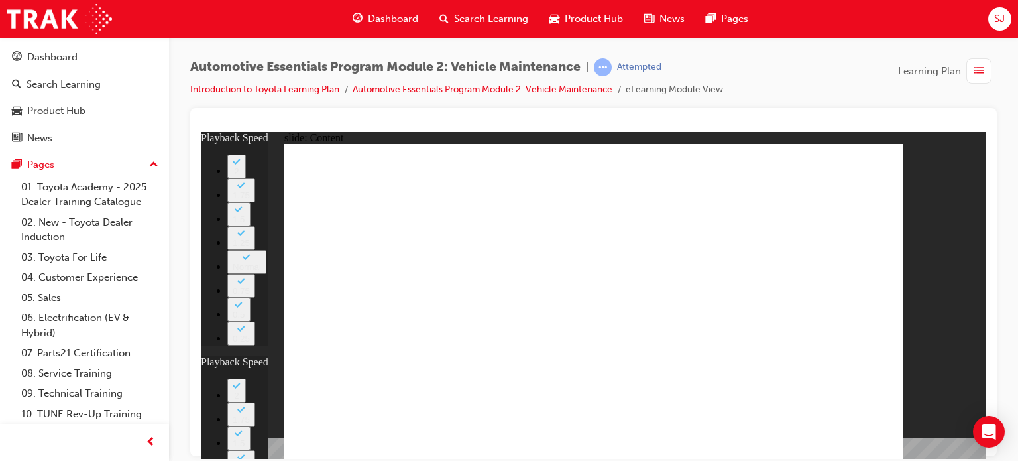
type input "8"
type input "10"
type input "53"
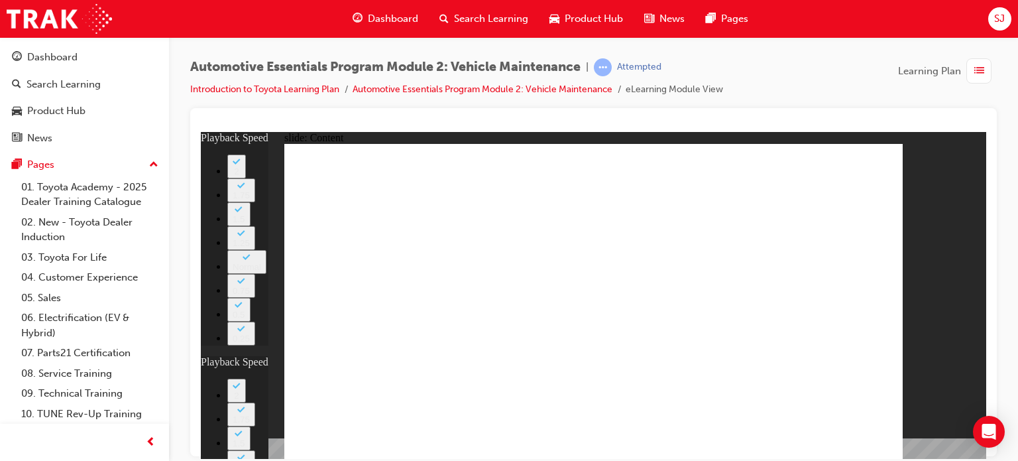
type input "15"
type input "8"
type input "10"
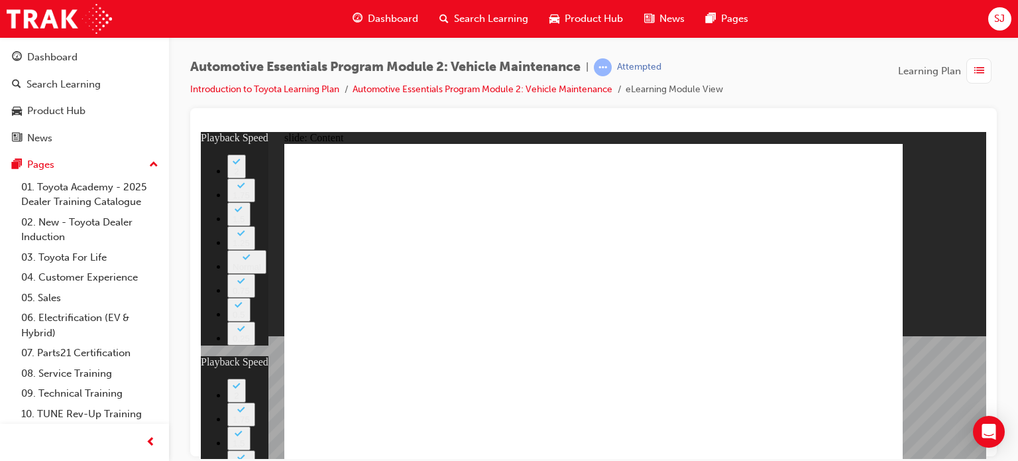
drag, startPoint x: 695, startPoint y: 382, endPoint x: 750, endPoint y: 382, distance: 55.0
drag, startPoint x: 750, startPoint y: 382, endPoint x: 758, endPoint y: 382, distance: 8.0
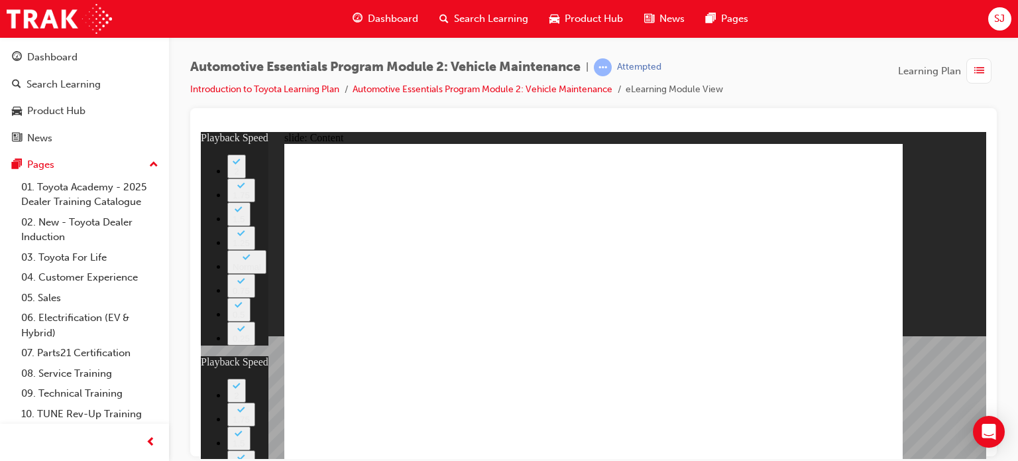
type input "12"
type input "15"
type input "8"
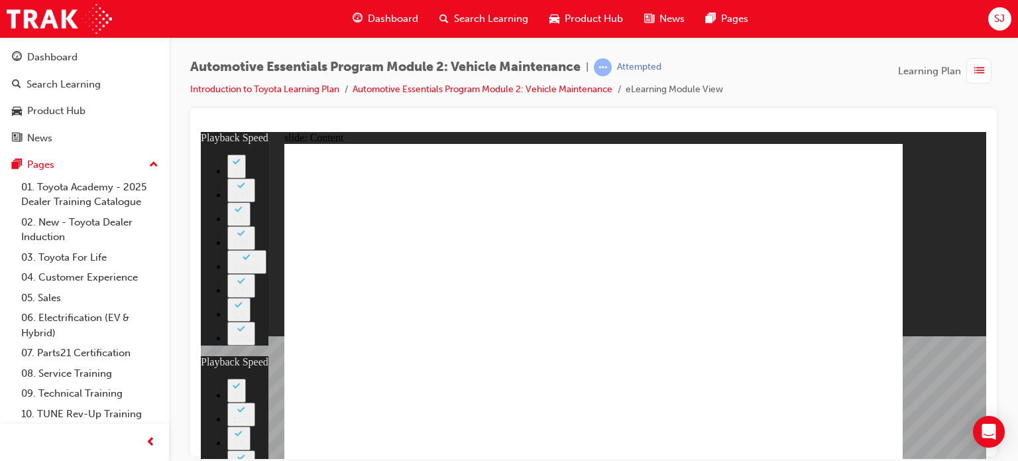
type input "10"
type input "53"
type input "12"
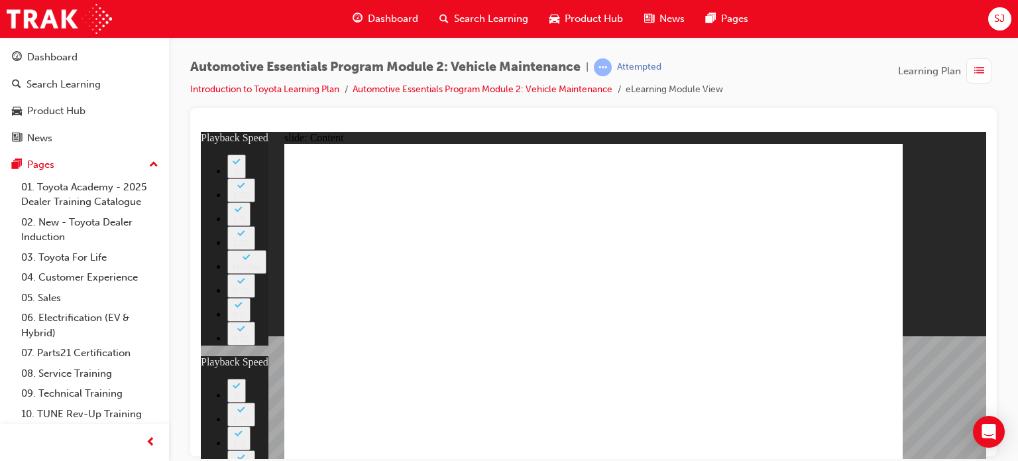
type input "15"
type input "8"
type input "10"
type input "53"
type input "12"
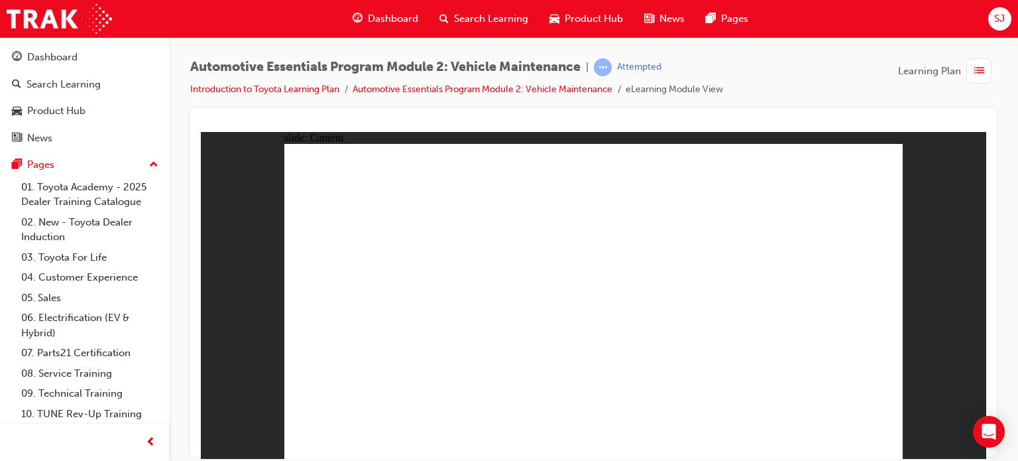
radio input "true"
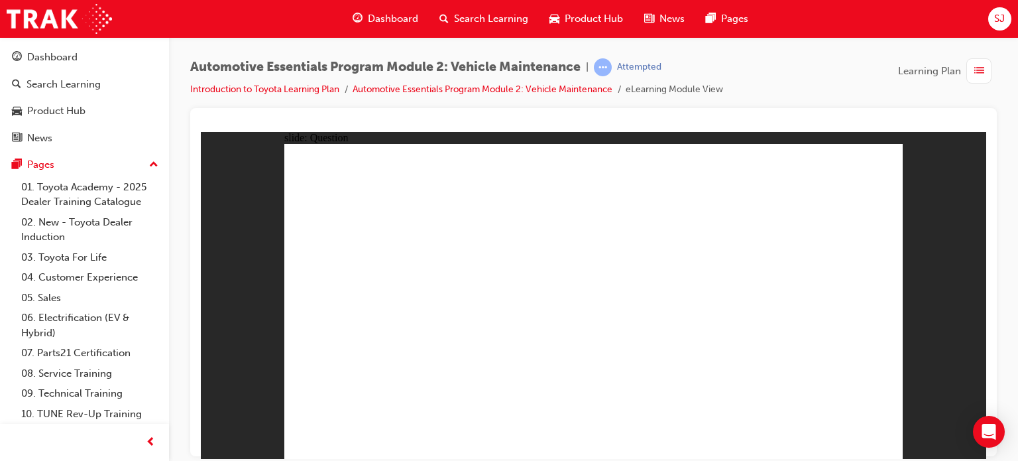
radio input "true"
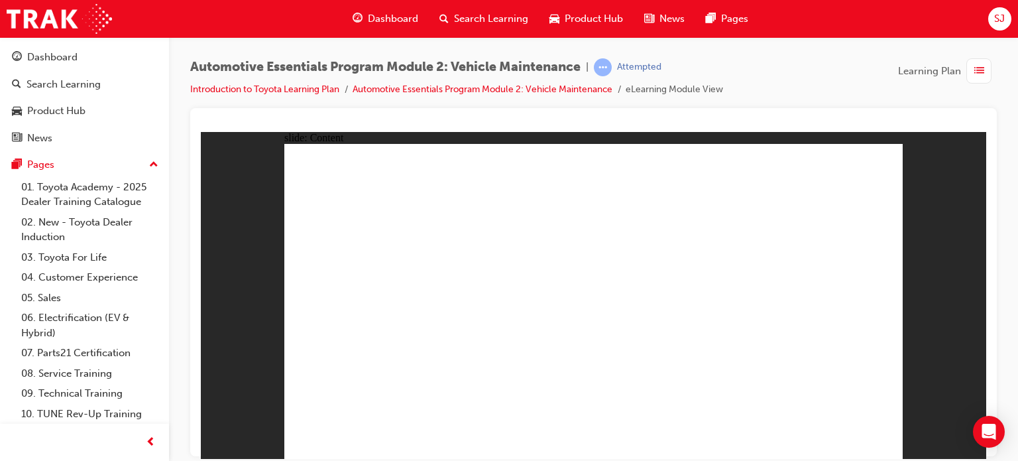
radio input "true"
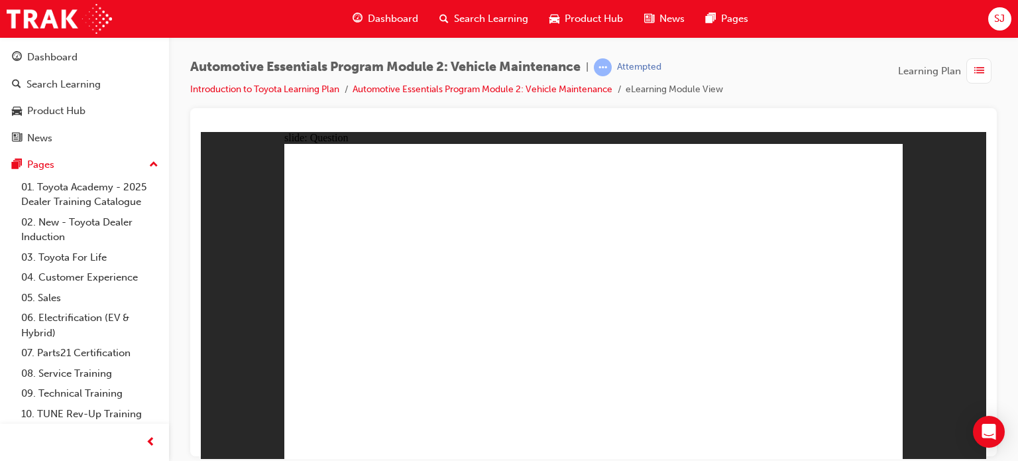
radio input "true"
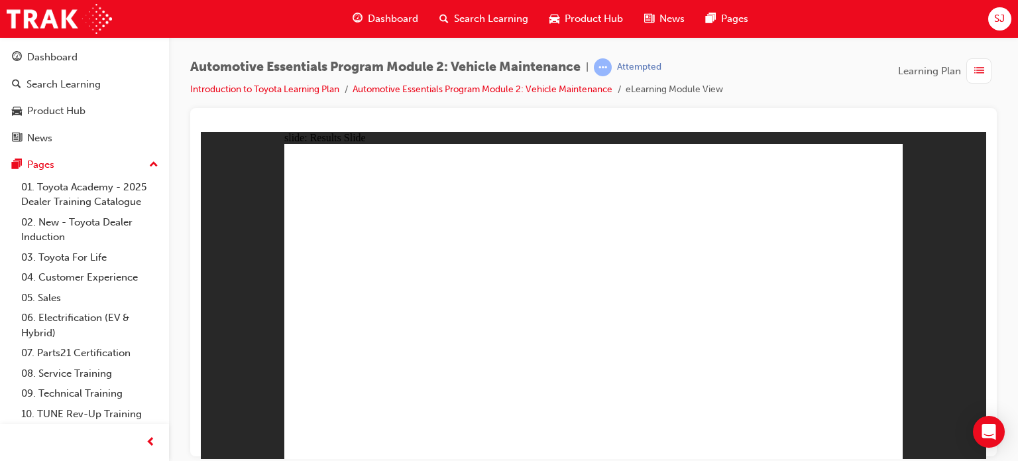
radio input "true"
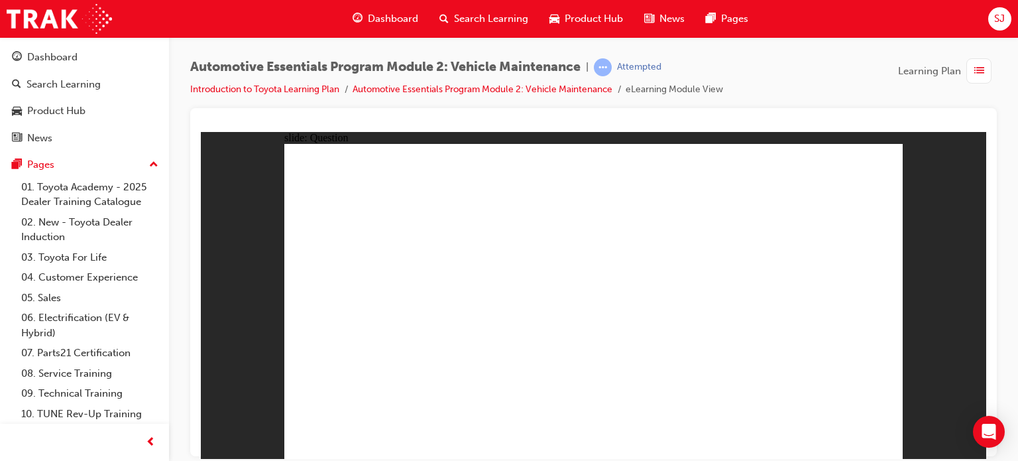
radio input "true"
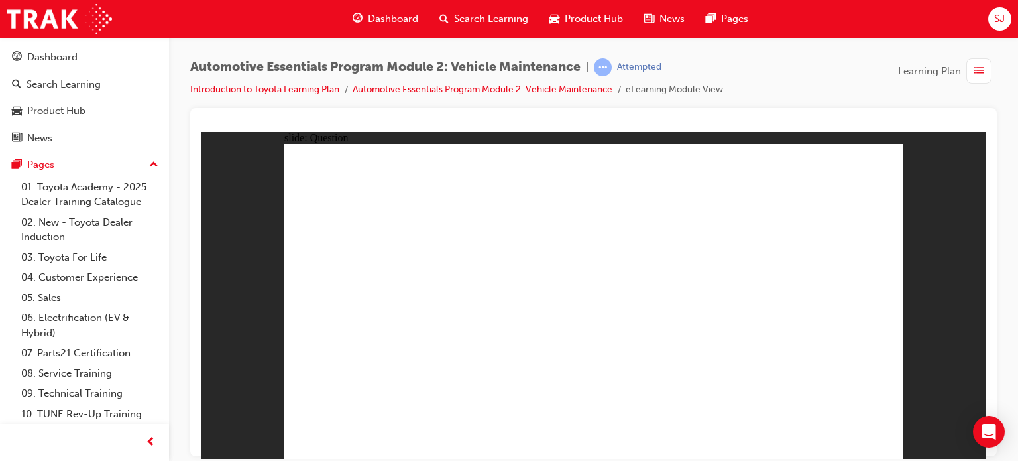
radio input "true"
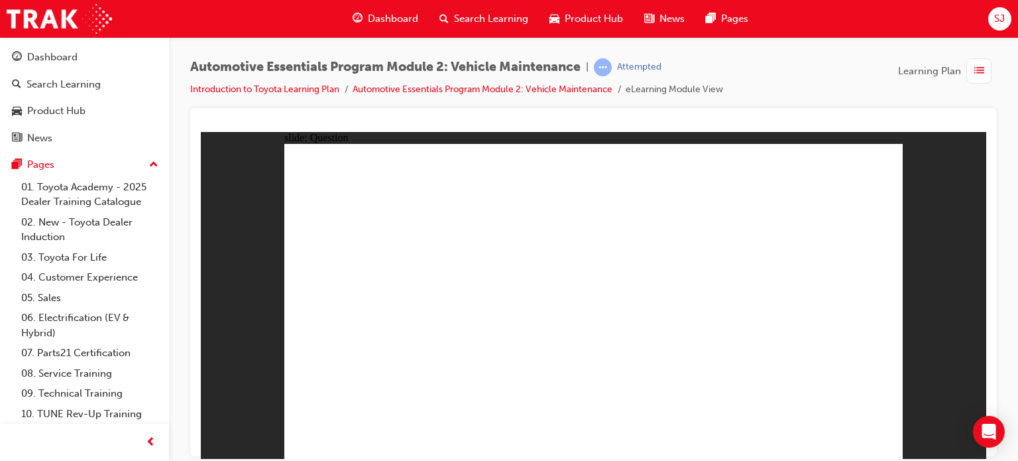
radio input "true"
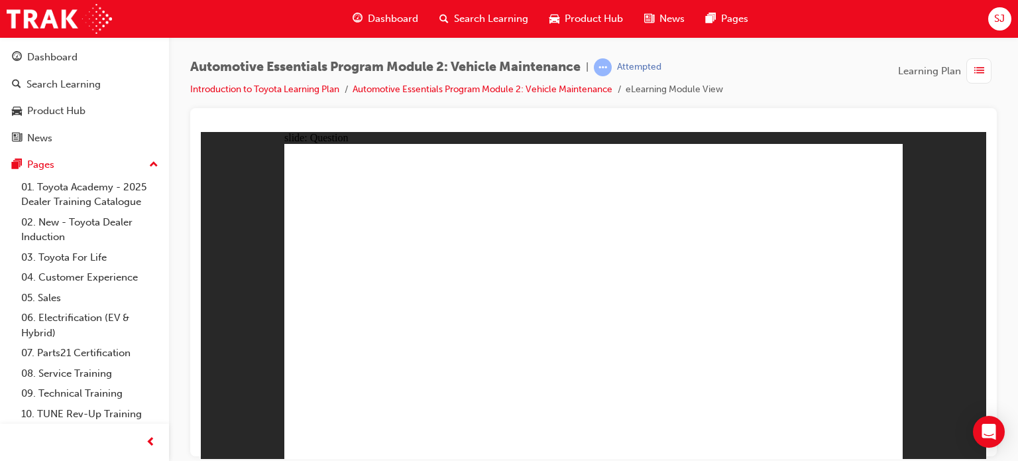
radio input "true"
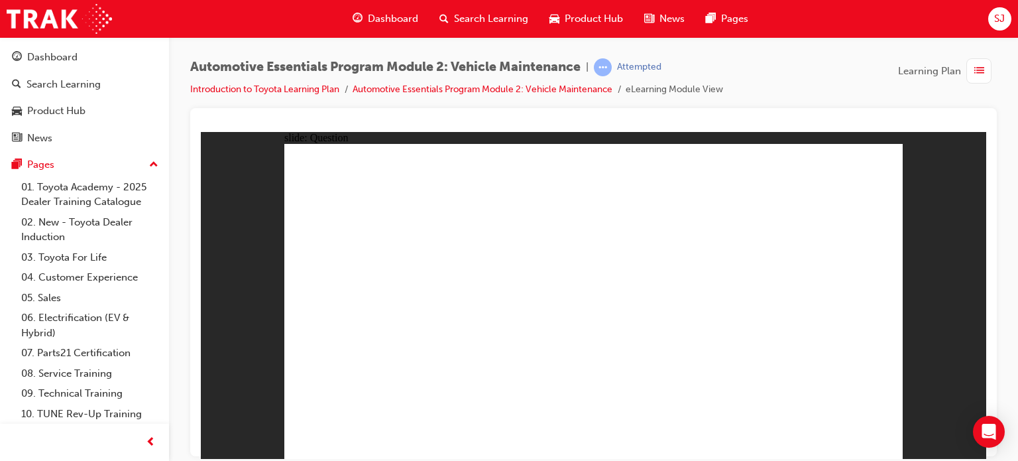
radio input "true"
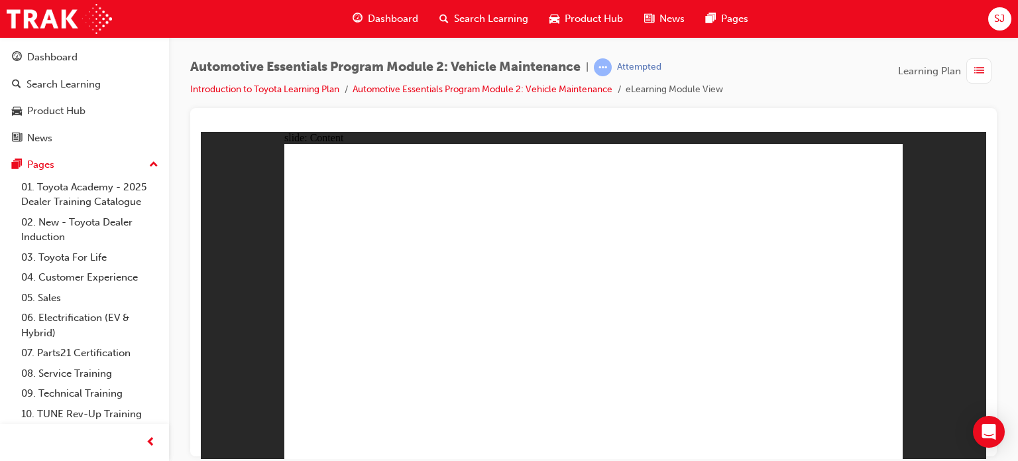
drag, startPoint x: 767, startPoint y: 275, endPoint x: 756, endPoint y: 263, distance: 16.4
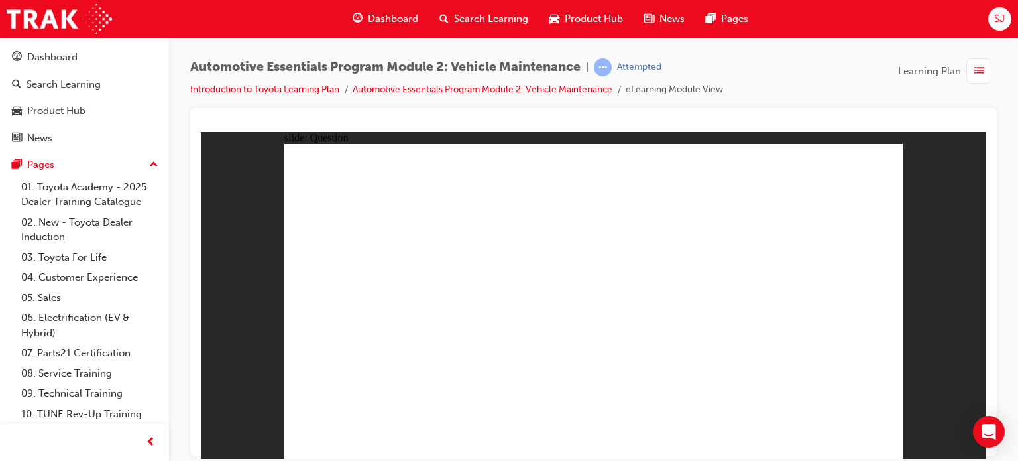
radio input "true"
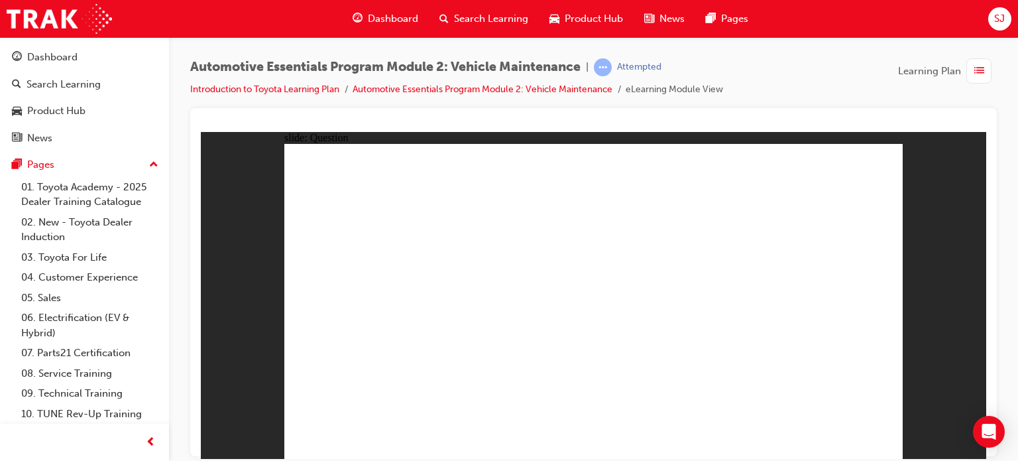
radio input "true"
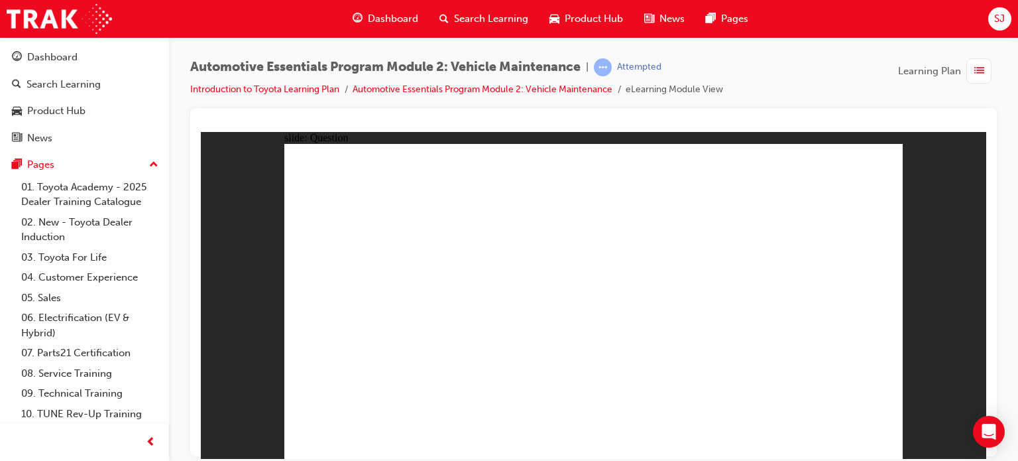
radio input "true"
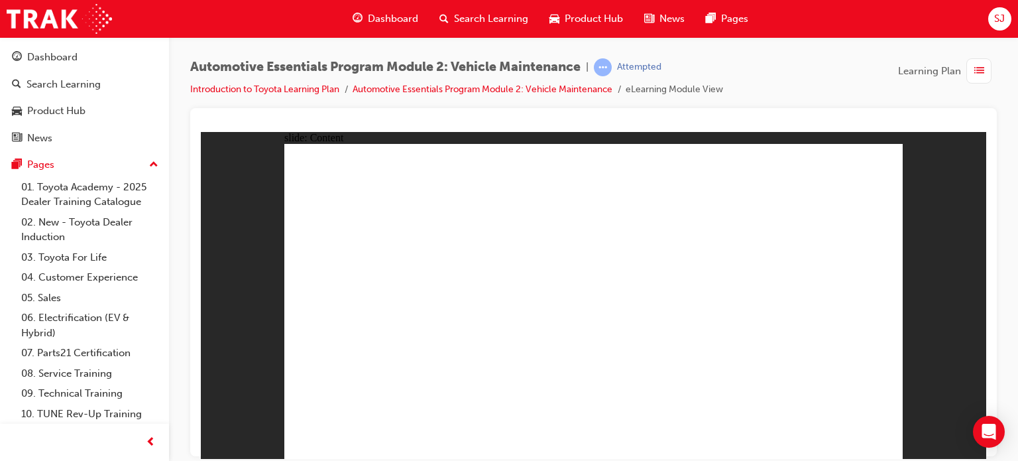
drag, startPoint x: 678, startPoint y: 314, endPoint x: 669, endPoint y: 322, distance: 12.2
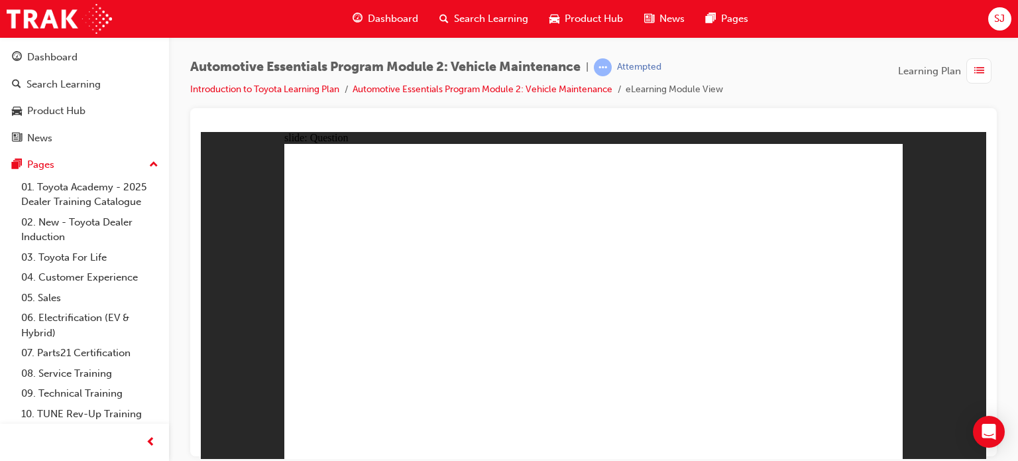
radio input "true"
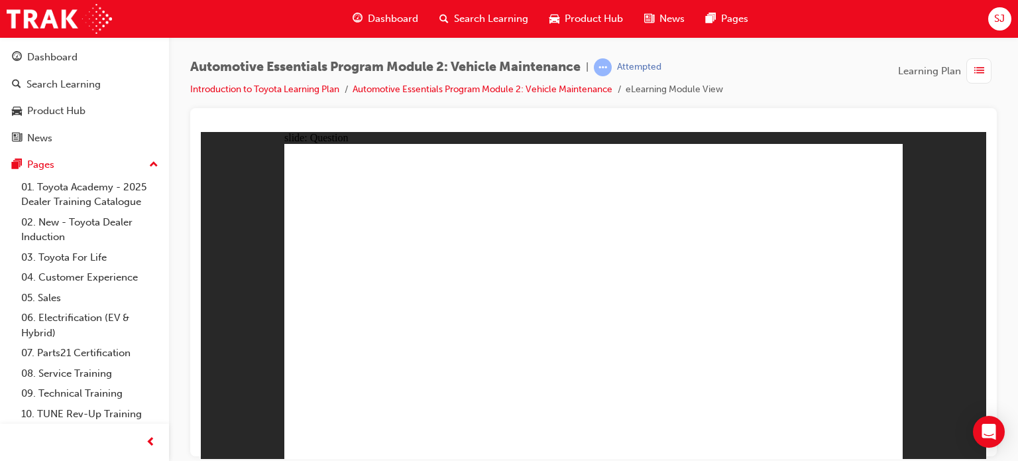
radio input "true"
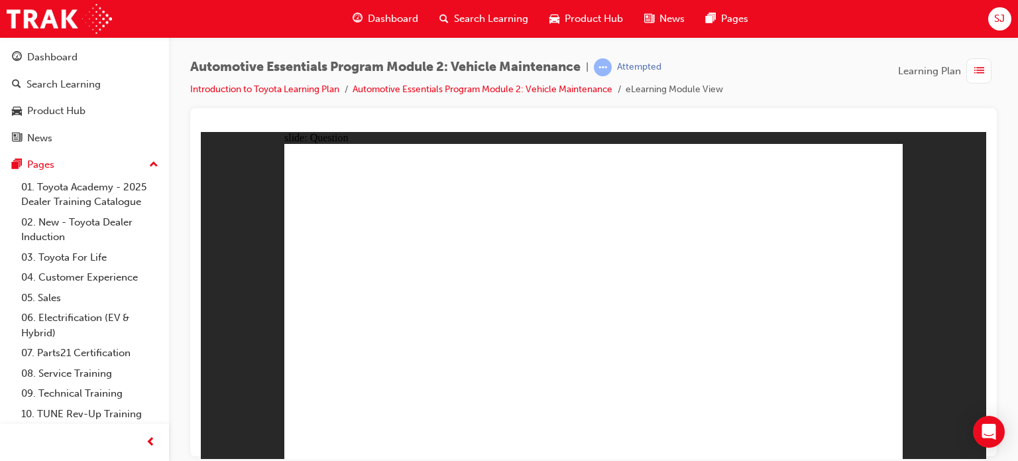
radio input "true"
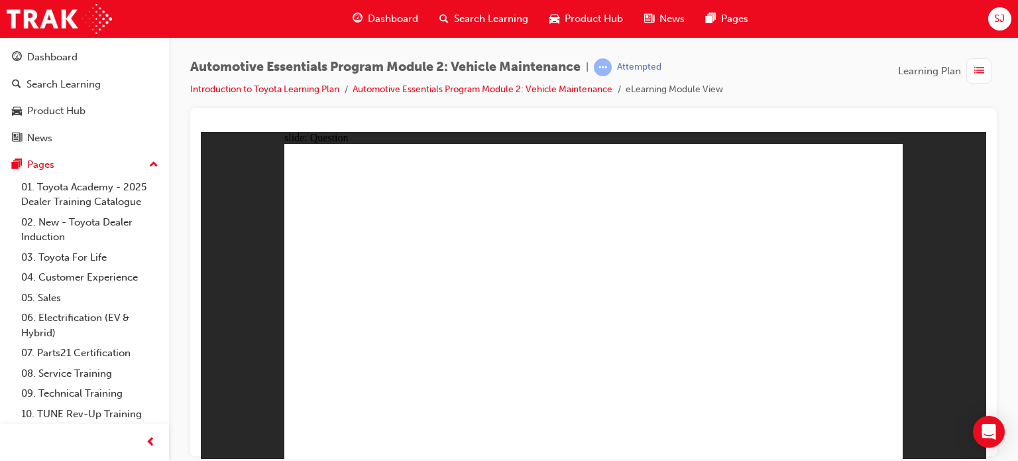
radio input "true"
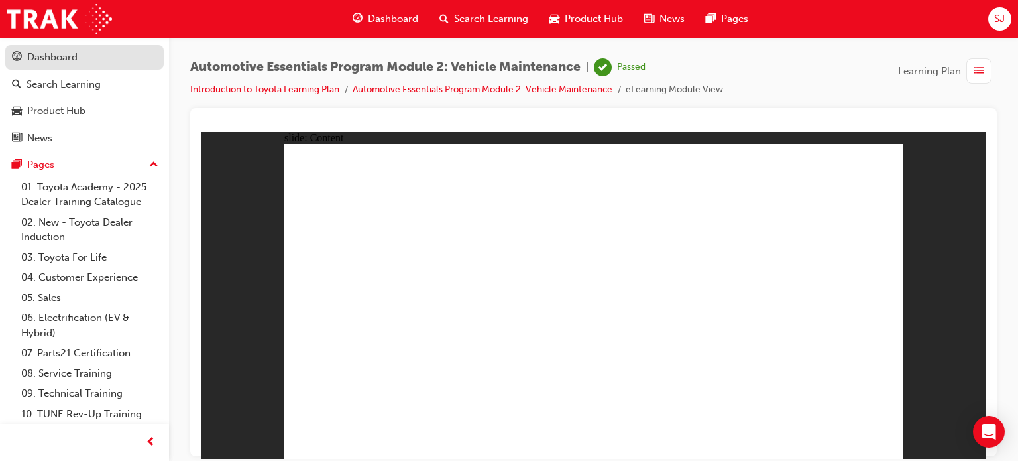
click at [74, 52] on div "Dashboard" at bounding box center [52, 57] width 50 height 15
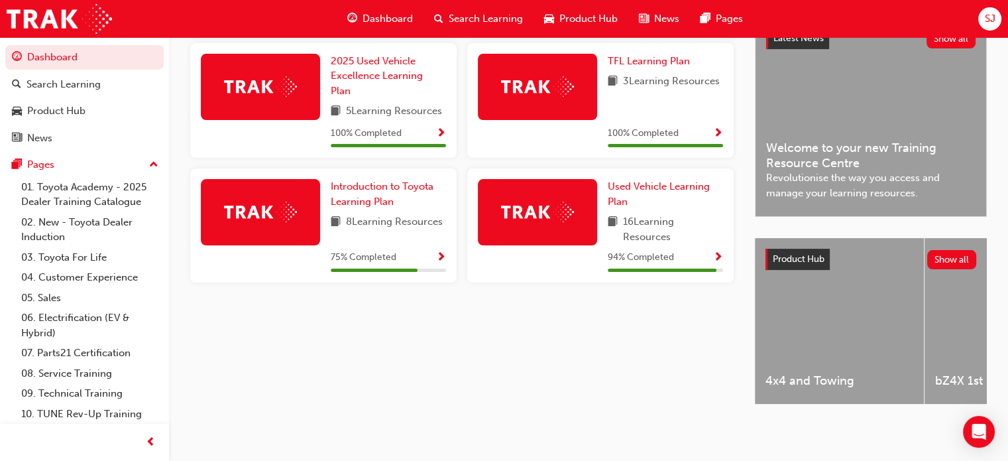
scroll to position [330, 0]
click at [439, 252] on span "Show Progress" at bounding box center [441, 258] width 10 height 12
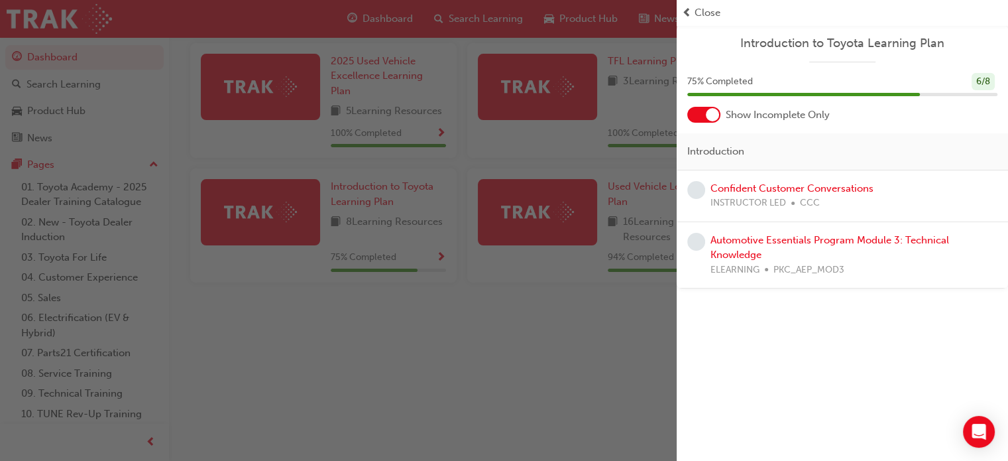
click at [563, 350] on div "button" at bounding box center [338, 230] width 677 height 461
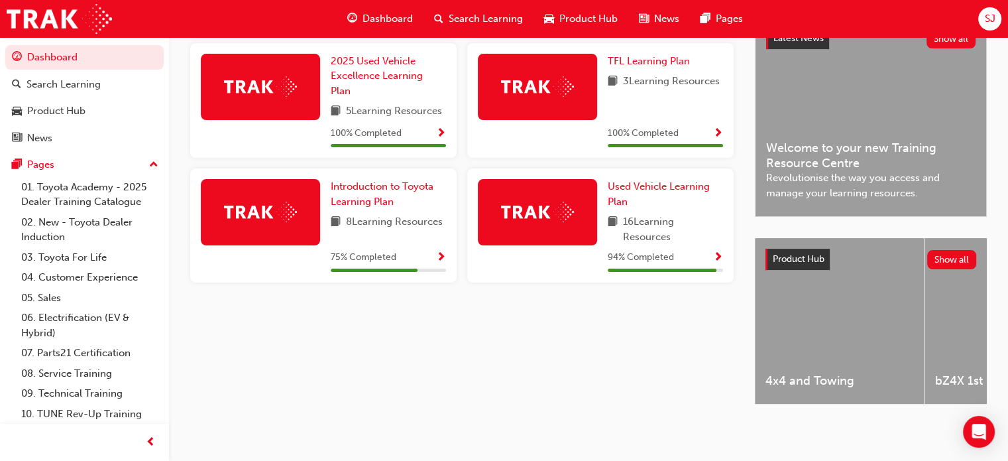
click at [446, 248] on div "Introduction to Toyota Learning Plan 8 Learning Resources 75 % Completed" at bounding box center [323, 225] width 266 height 114
click at [438, 252] on span "Show Progress" at bounding box center [441, 258] width 10 height 12
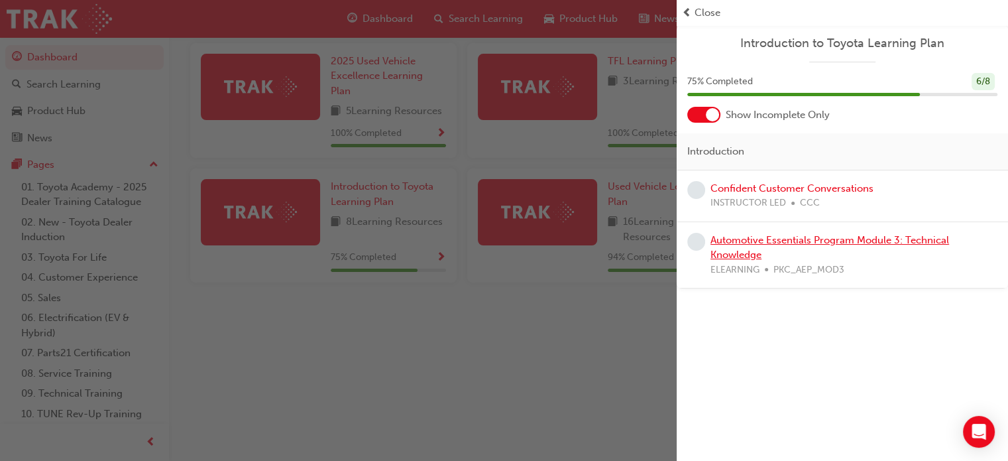
click at [756, 235] on link "Automotive Essentials Program Module 3: Technical Knowledge" at bounding box center [830, 247] width 239 height 27
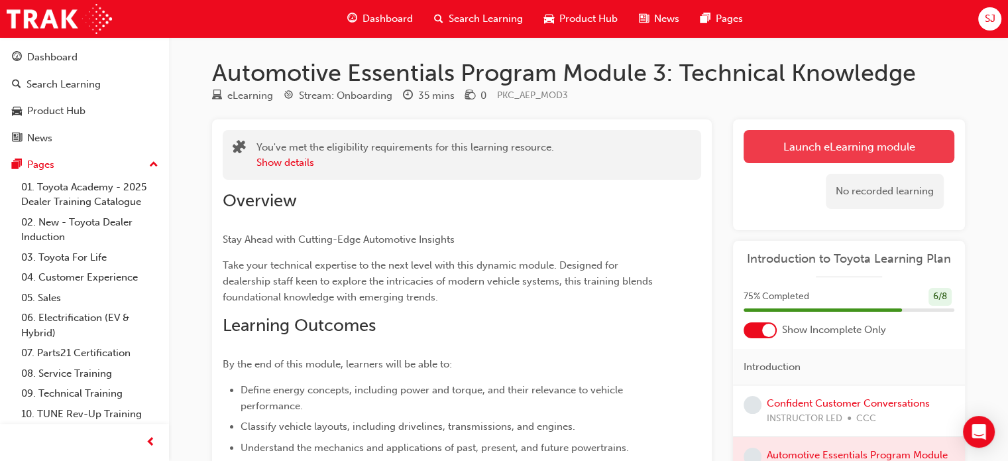
click at [827, 150] on link "Launch eLearning module" at bounding box center [849, 146] width 211 height 33
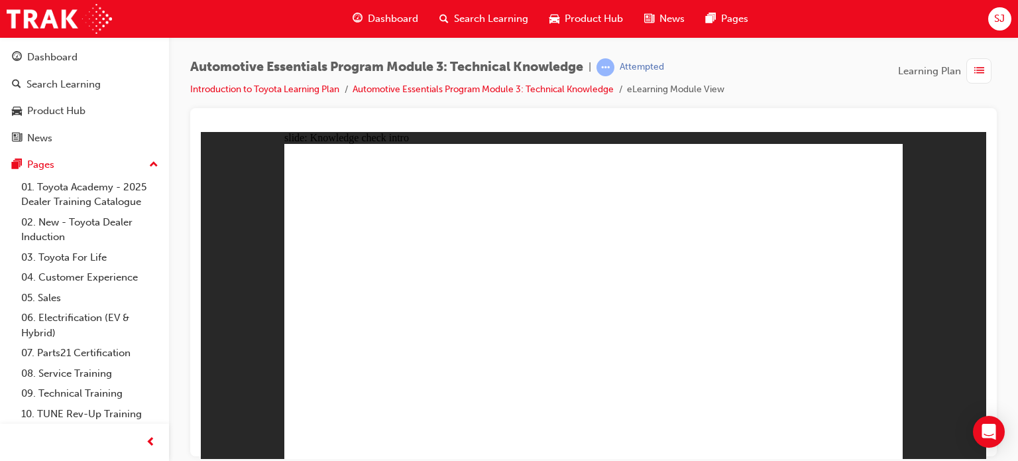
radio input "true"
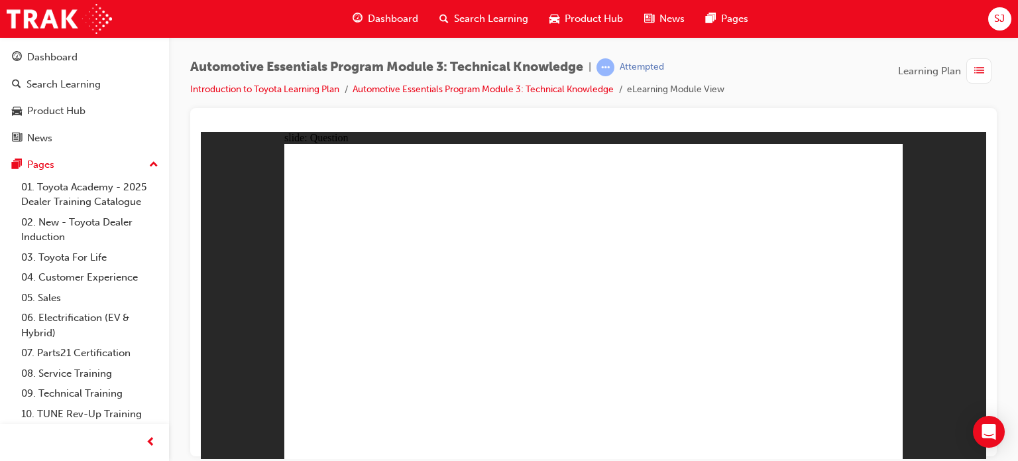
radio input "true"
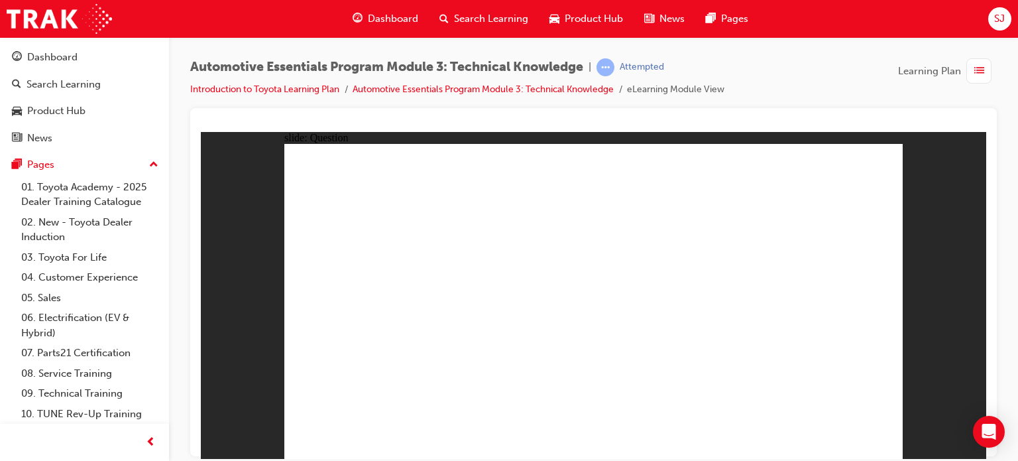
radio input "true"
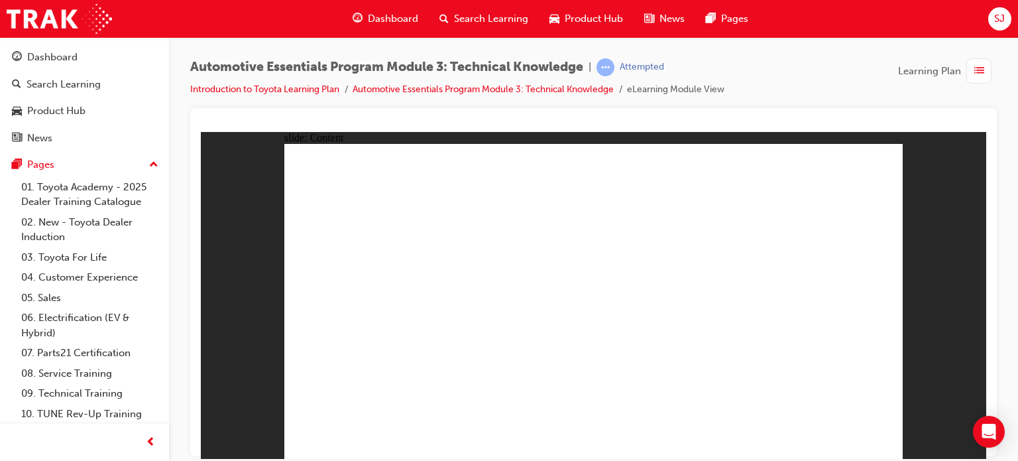
drag, startPoint x: 563, startPoint y: 322, endPoint x: 647, endPoint y: 332, distance: 84.2
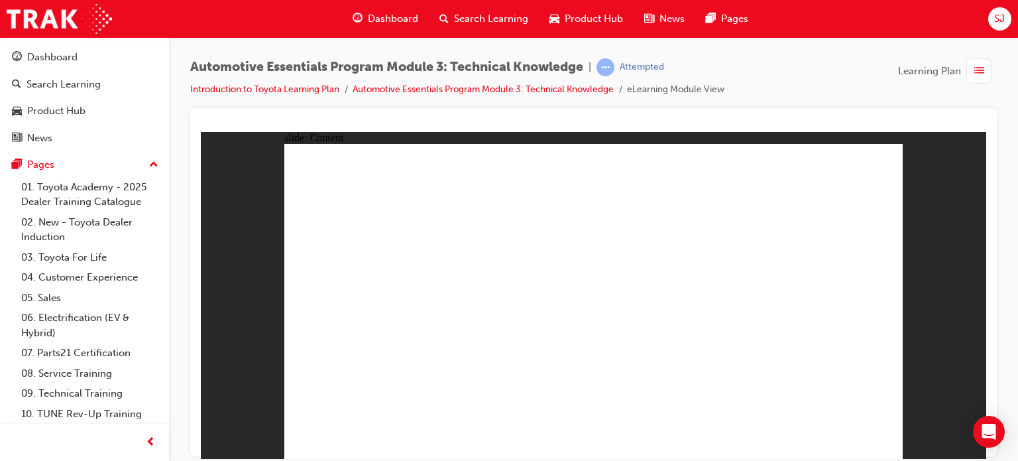
radio input "true"
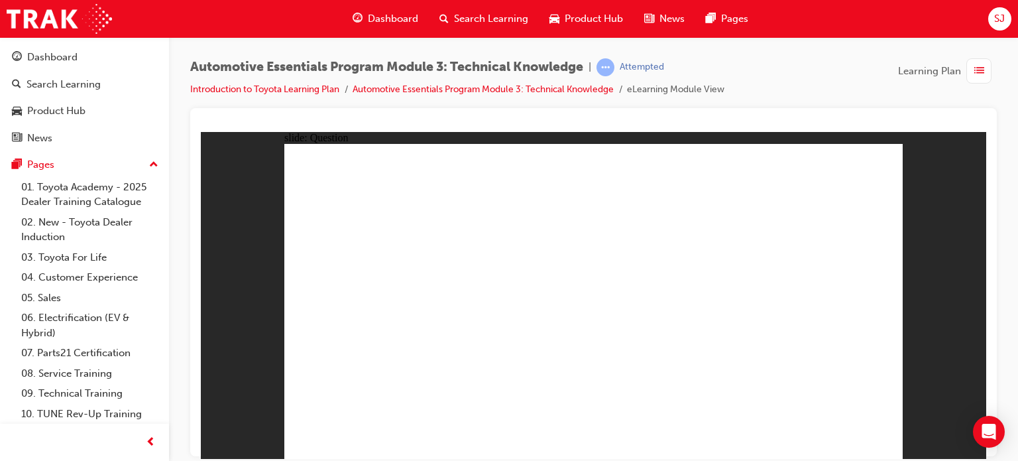
radio input "true"
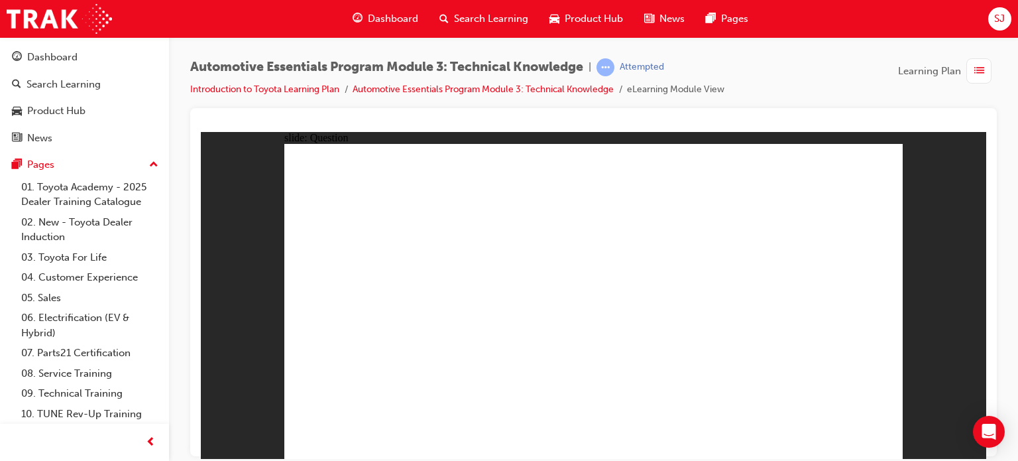
radio input "true"
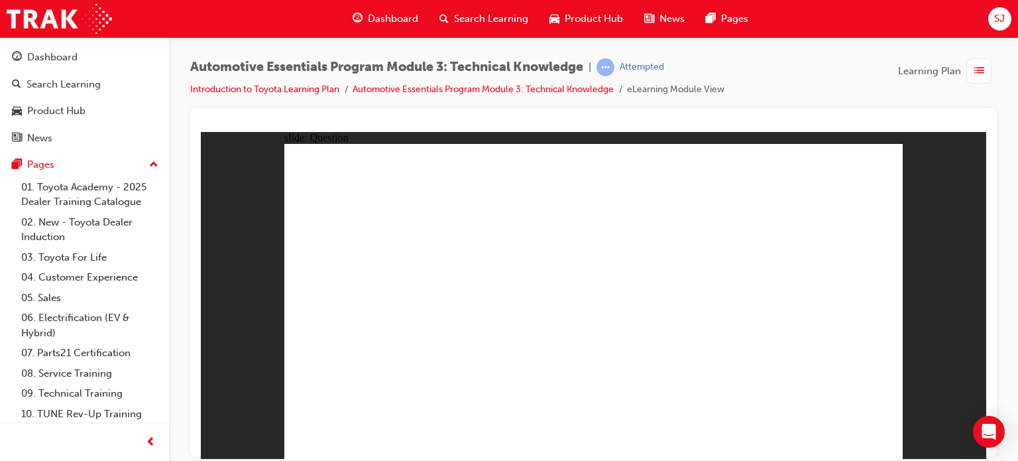
radio input "true"
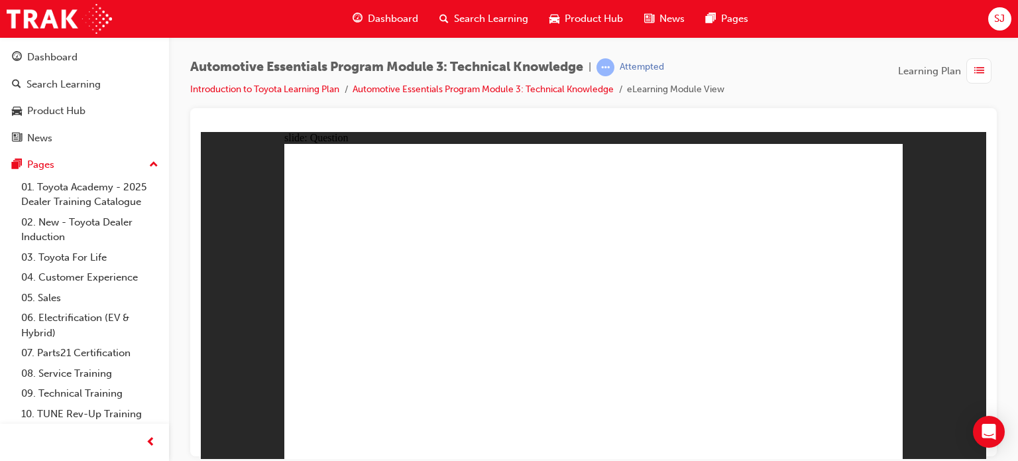
radio input "true"
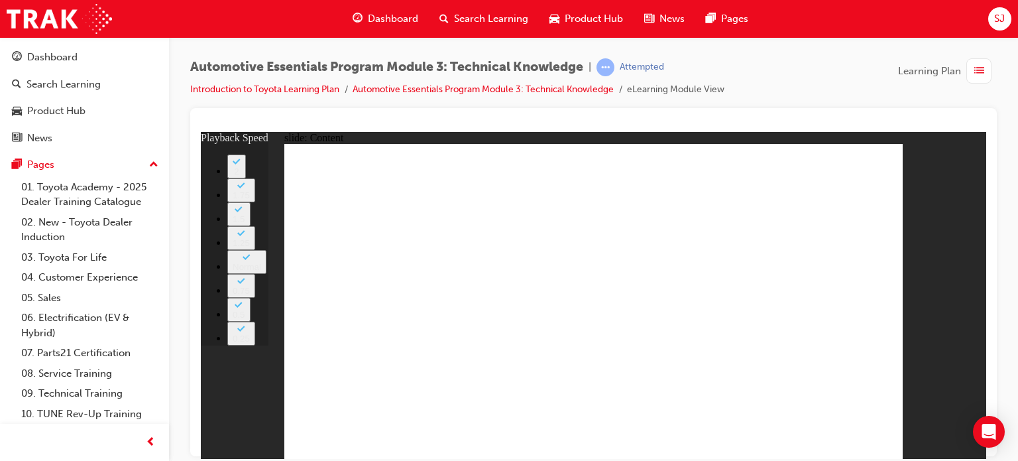
type input "1"
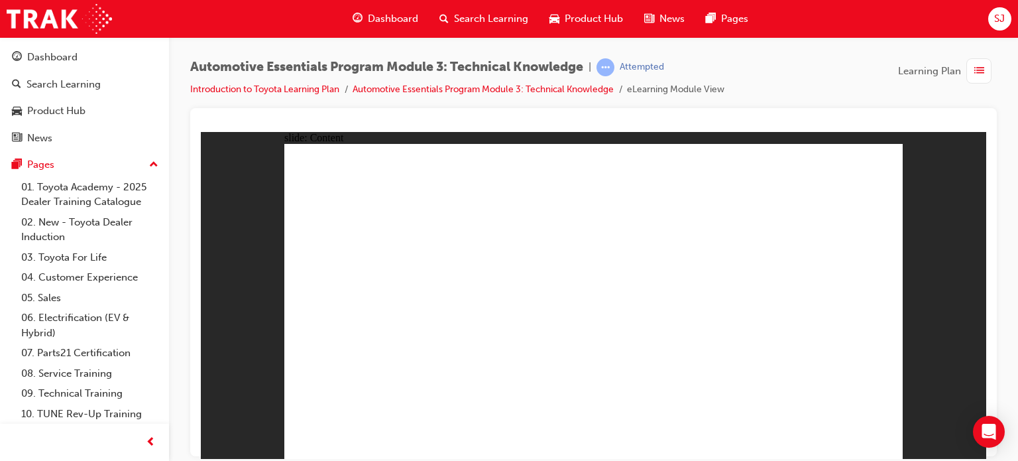
click at [958, 202] on div "slide: Content Rectangle 1 Rectangle 2 Engines - Turbocharged A turbocharger, o…" at bounding box center [594, 294] width 786 height 327
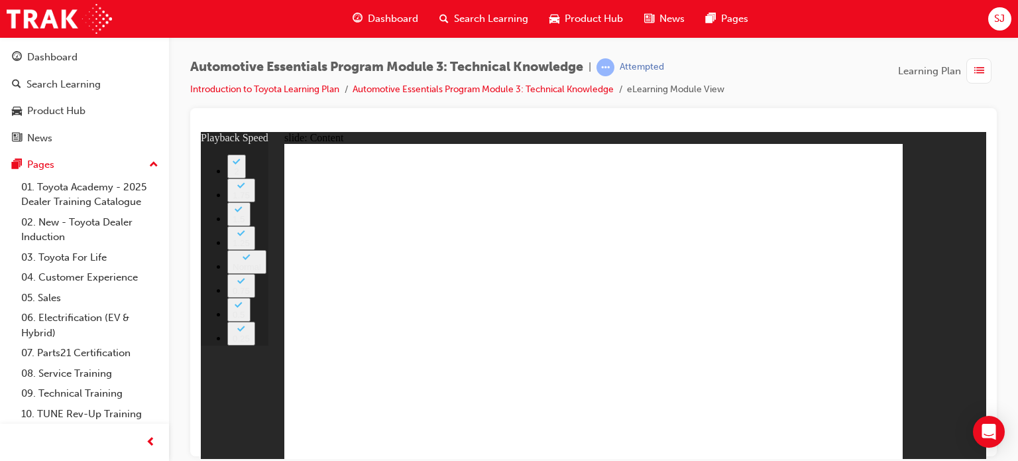
type input "20"
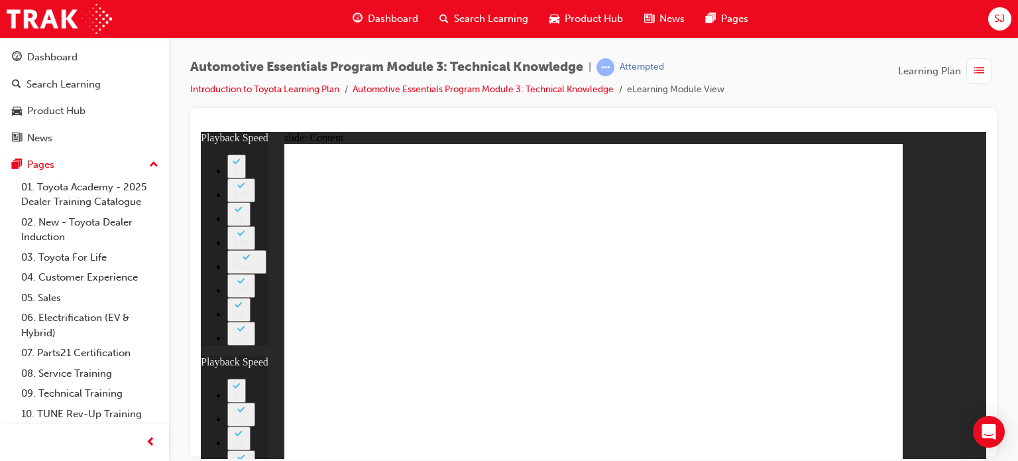
type input "2"
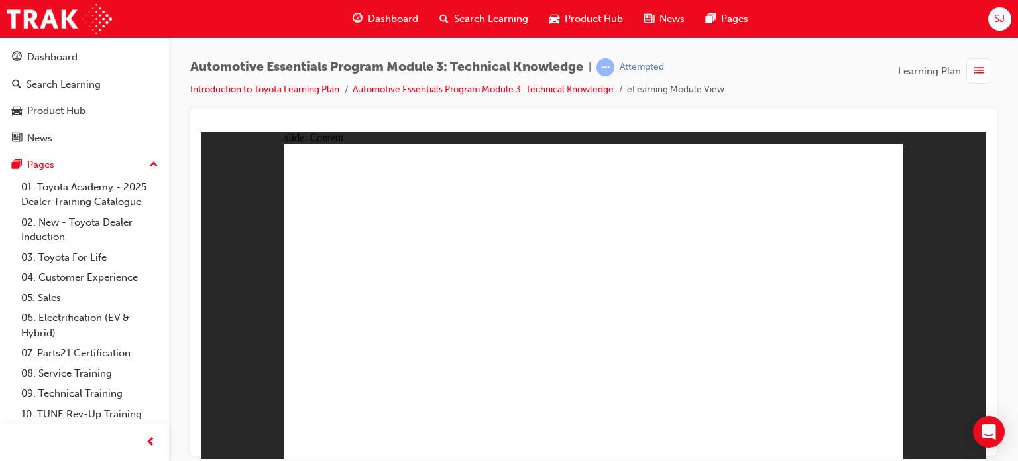
click at [907, 184] on div "slide: Content Rectangle 1 Rectangle 1 Direct Injection in Petrol Engines Direc…" at bounding box center [594, 294] width 786 height 327
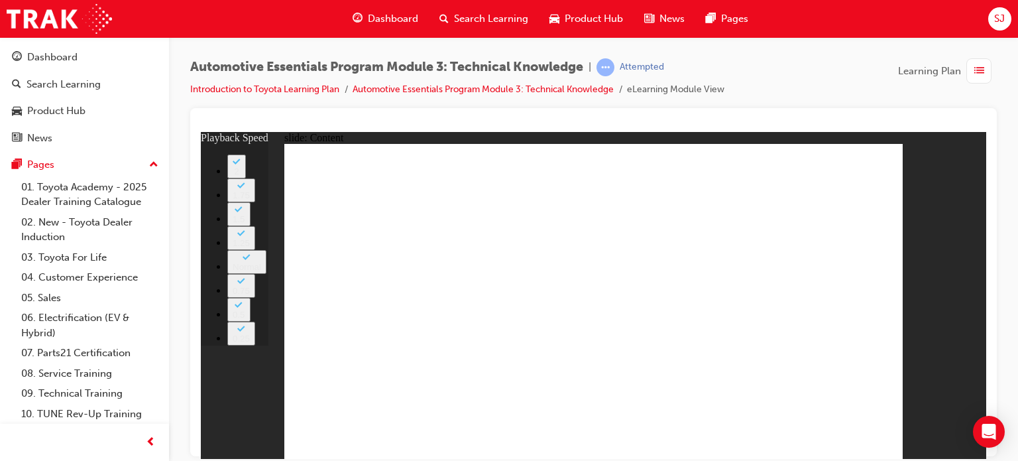
type input "8"
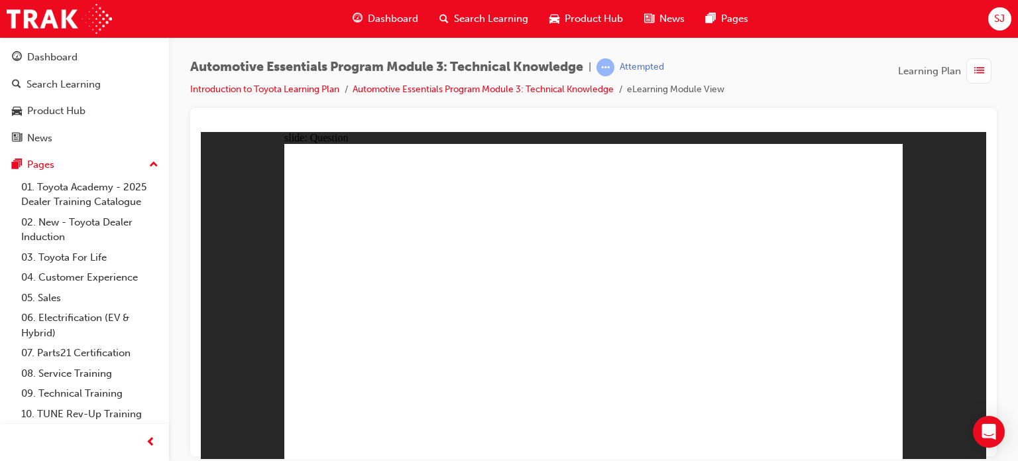
radio input "true"
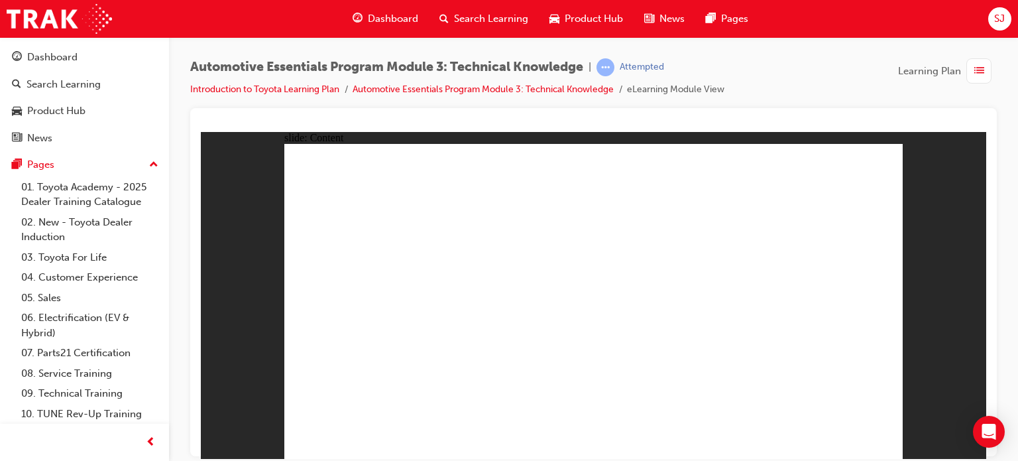
drag, startPoint x: 518, startPoint y: 217, endPoint x: 568, endPoint y: 217, distance: 49.7
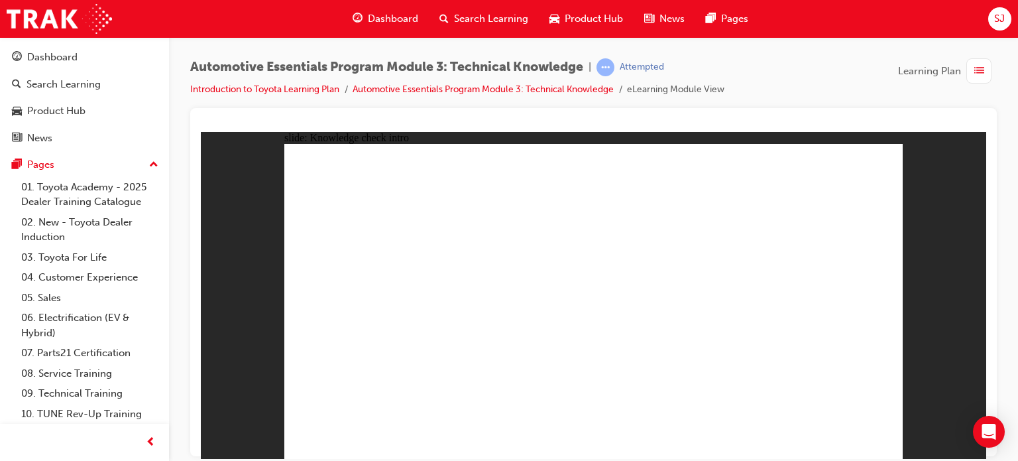
radio input "true"
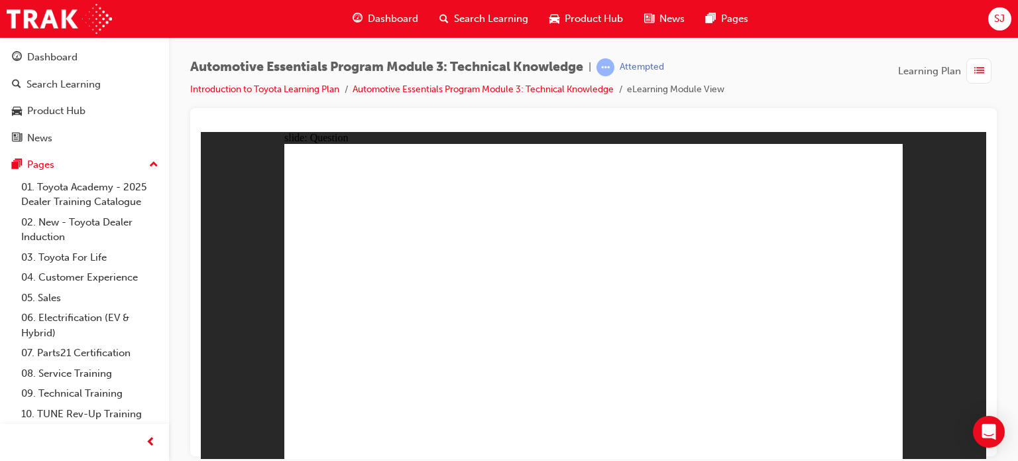
radio input "false"
radio input "true"
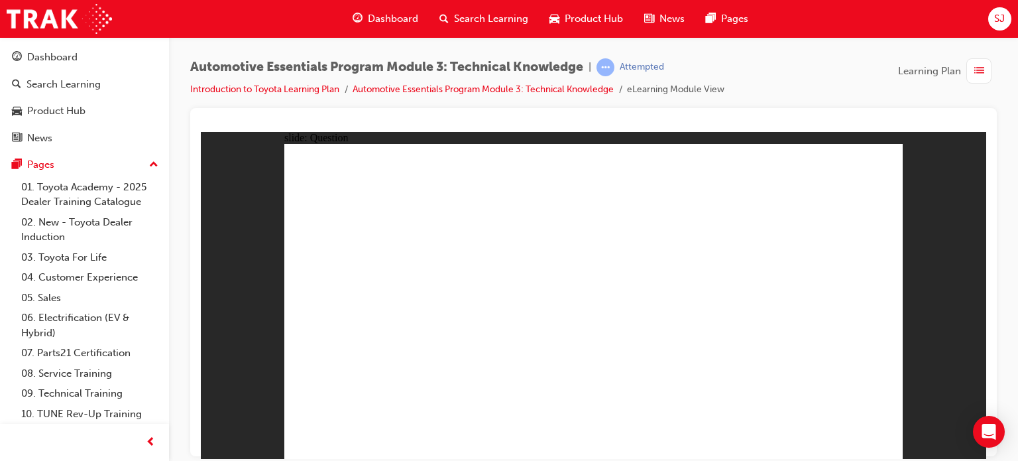
radio input "false"
radio input "true"
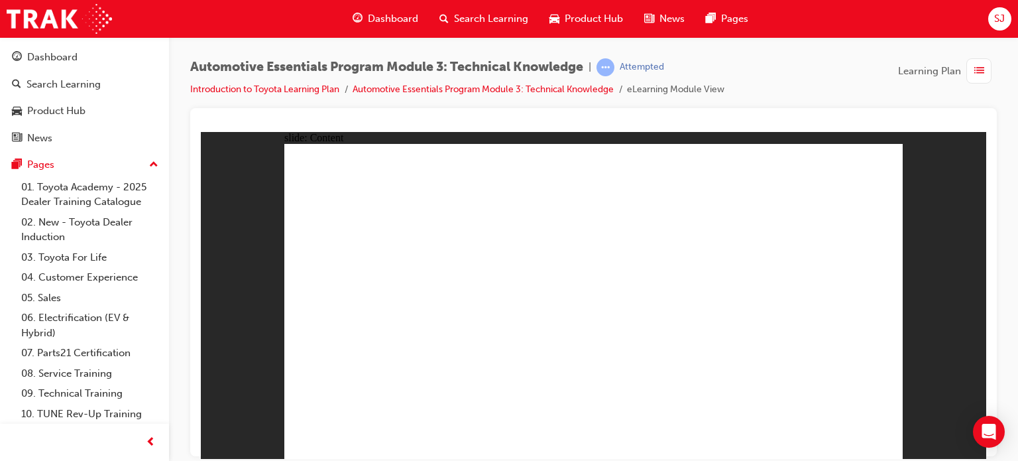
radio input "true"
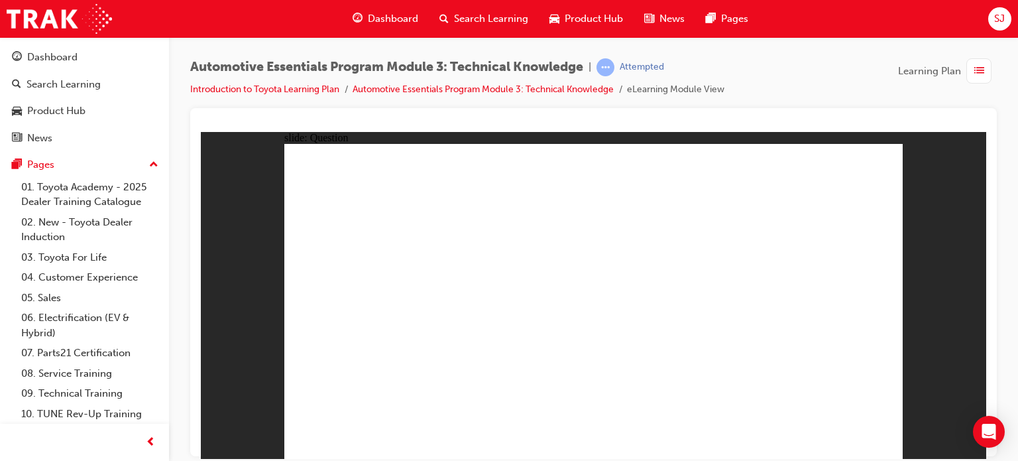
radio input "true"
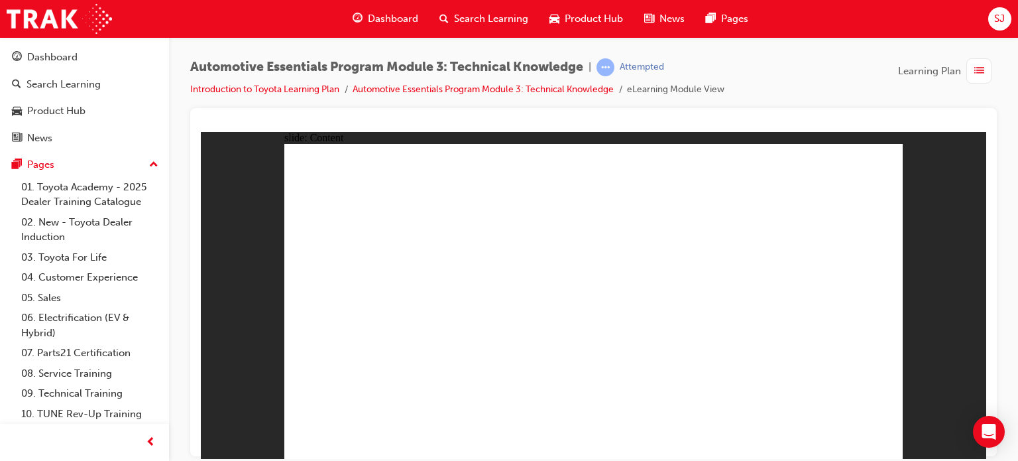
drag, startPoint x: 661, startPoint y: 285, endPoint x: 667, endPoint y: 298, distance: 14.5
drag, startPoint x: 678, startPoint y: 318, endPoint x: 685, endPoint y: 319, distance: 6.8
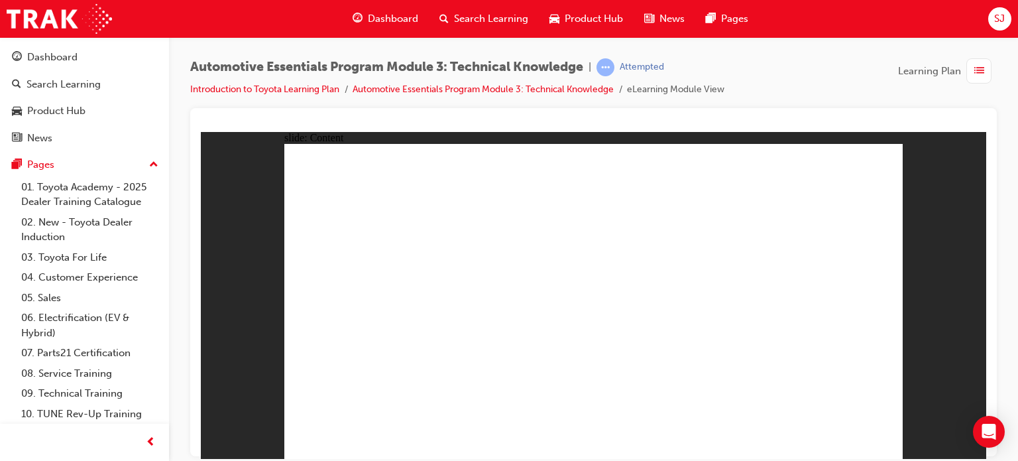
drag, startPoint x: 674, startPoint y: 285, endPoint x: 681, endPoint y: 284, distance: 7.3
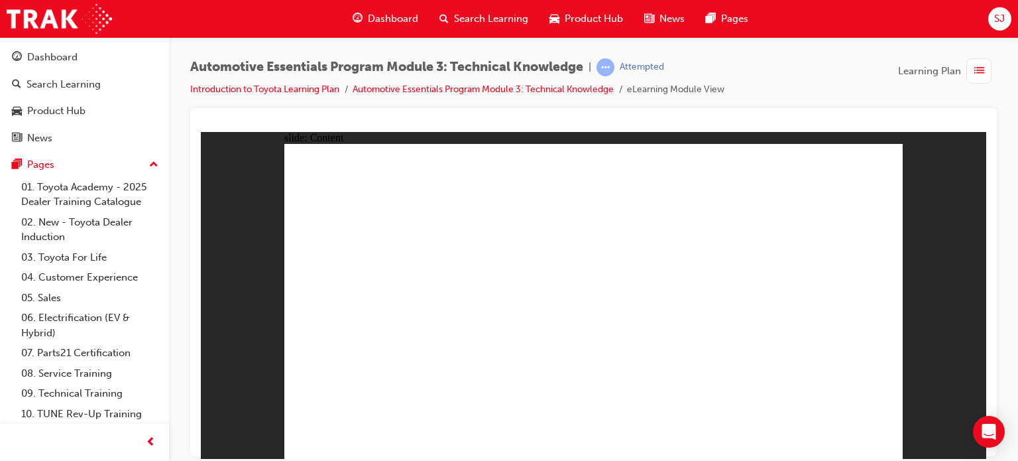
drag, startPoint x: 414, startPoint y: 300, endPoint x: 639, endPoint y: 310, distance: 225.6
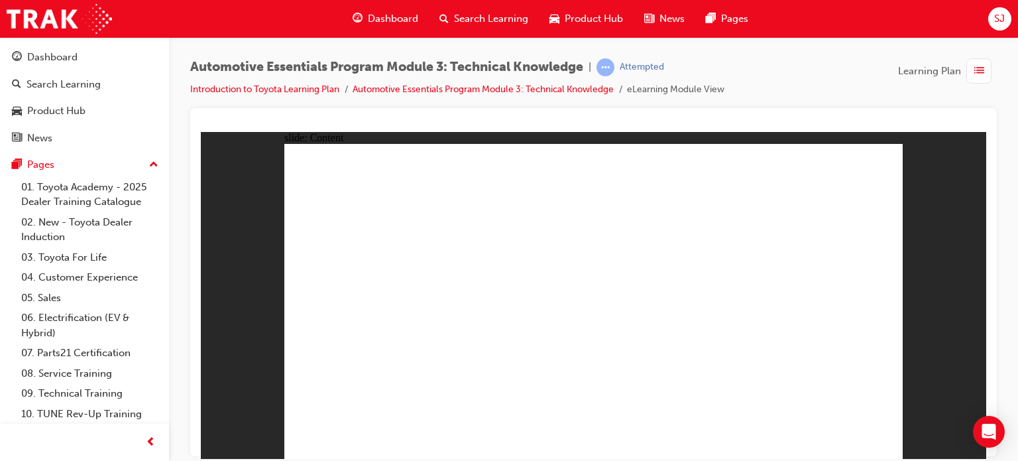
drag, startPoint x: 630, startPoint y: 343, endPoint x: 676, endPoint y: 320, distance: 51.6
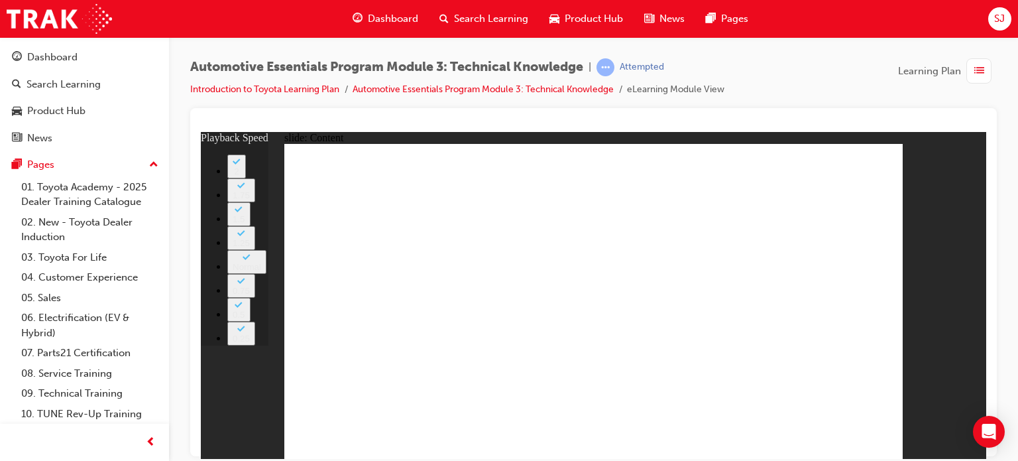
type input "8"
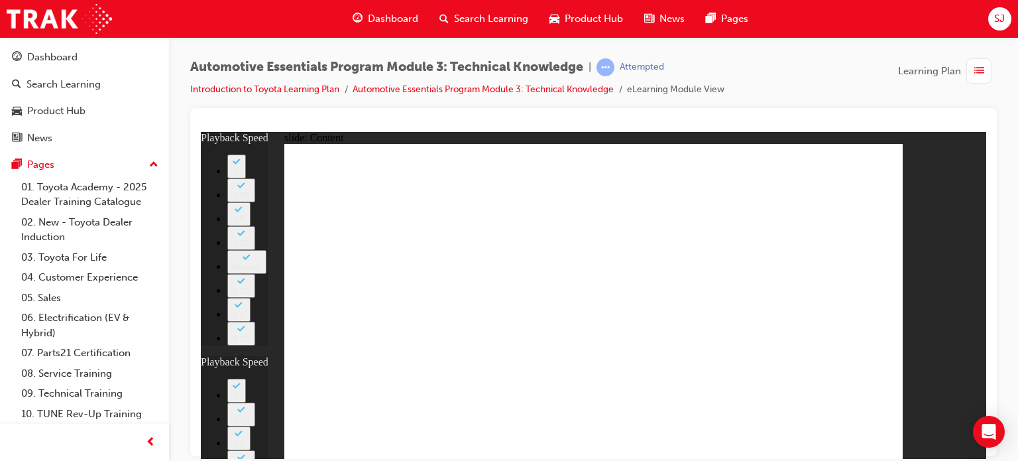
drag, startPoint x: 418, startPoint y: 344, endPoint x: 392, endPoint y: 342, distance: 25.9
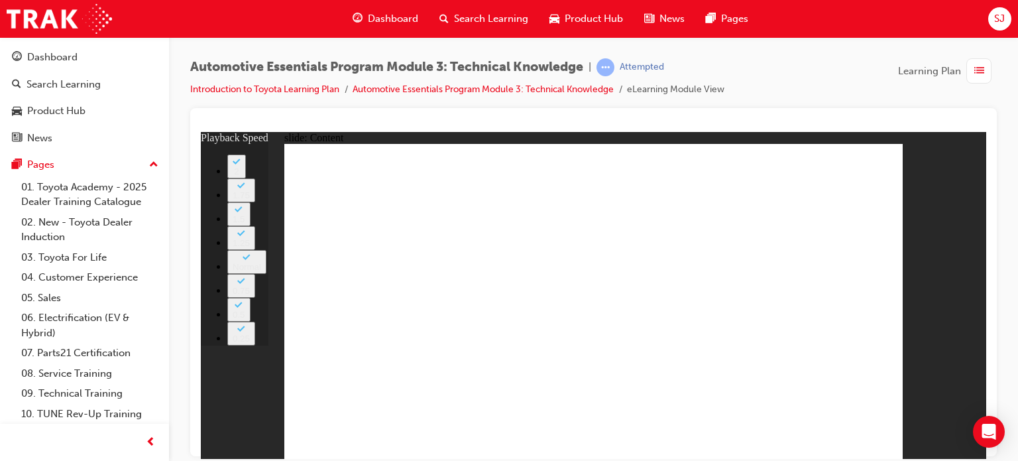
type input "0"
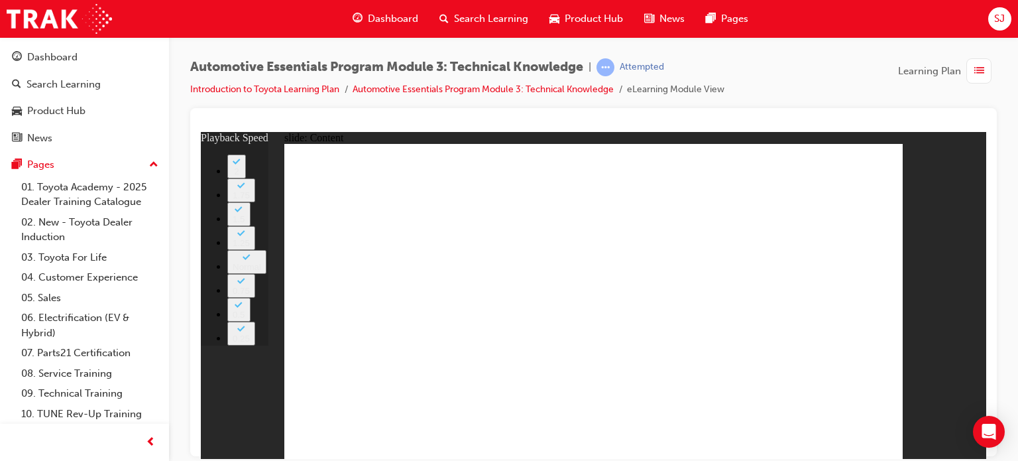
type input "6"
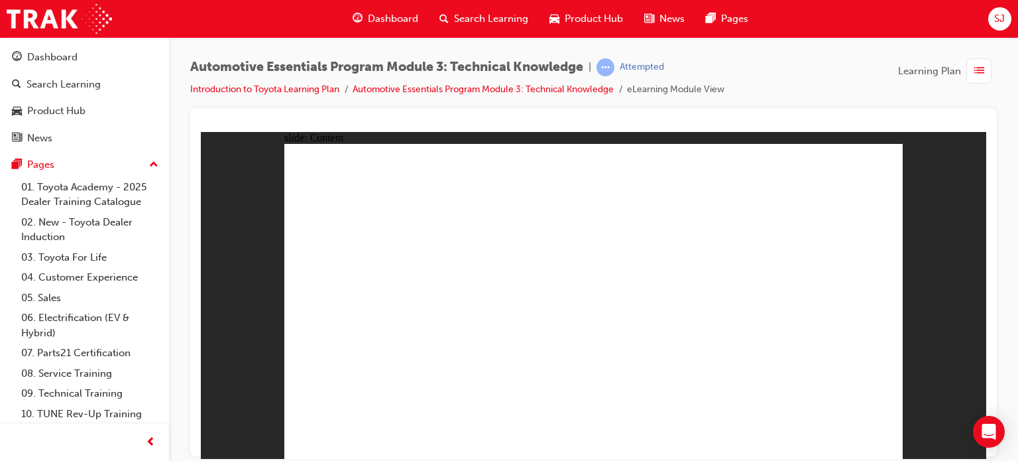
drag, startPoint x: 692, startPoint y: 318, endPoint x: 800, endPoint y: 300, distance: 109.4
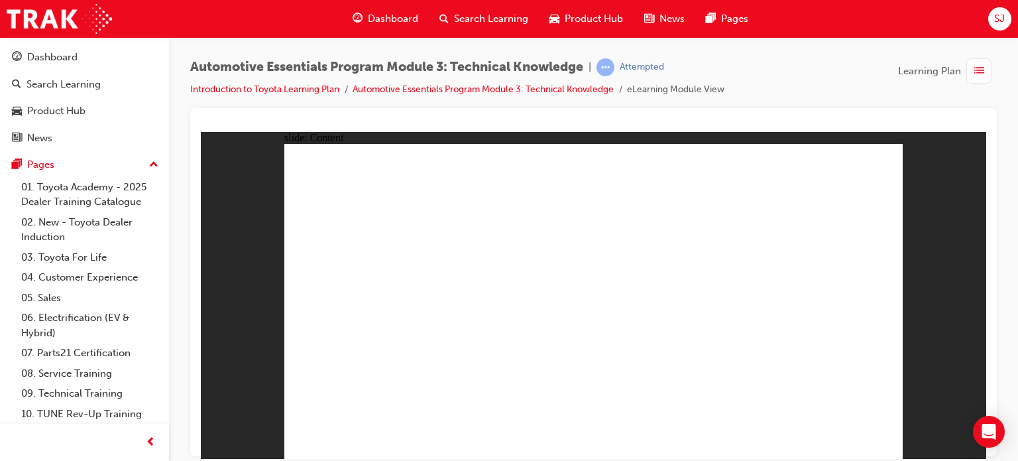
drag, startPoint x: 800, startPoint y: 300, endPoint x: 734, endPoint y: 266, distance: 73.8
drag, startPoint x: 734, startPoint y: 266, endPoint x: 703, endPoint y: 262, distance: 32.2
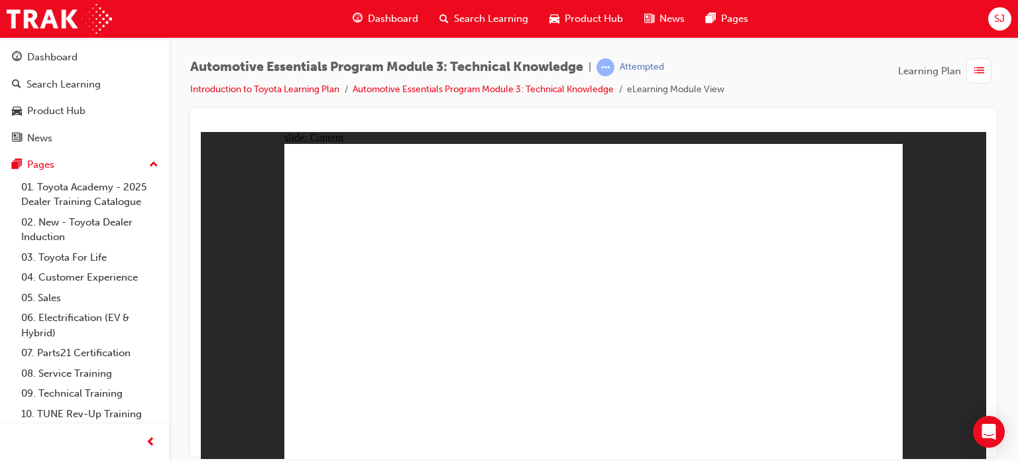
drag, startPoint x: 728, startPoint y: 300, endPoint x: 746, endPoint y: 310, distance: 20.8
drag, startPoint x: 746, startPoint y: 310, endPoint x: 766, endPoint y: 326, distance: 25.9
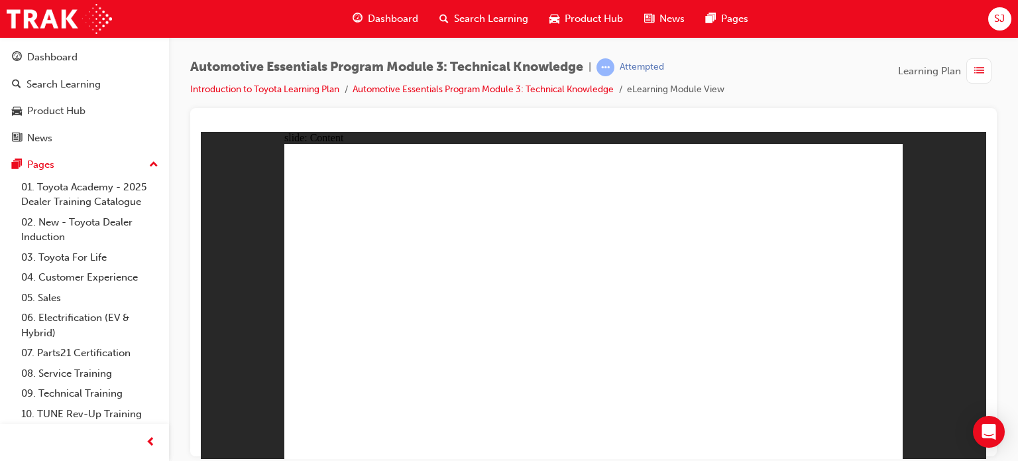
radio input "true"
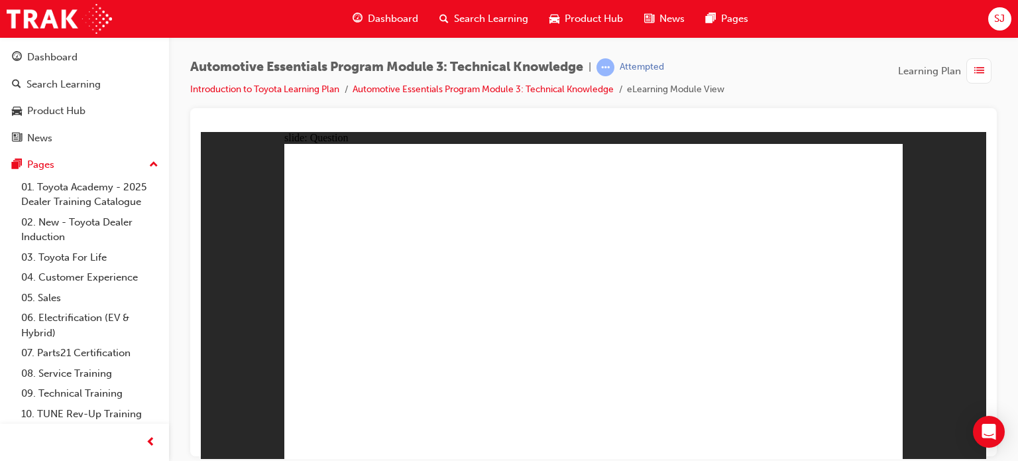
radio input "true"
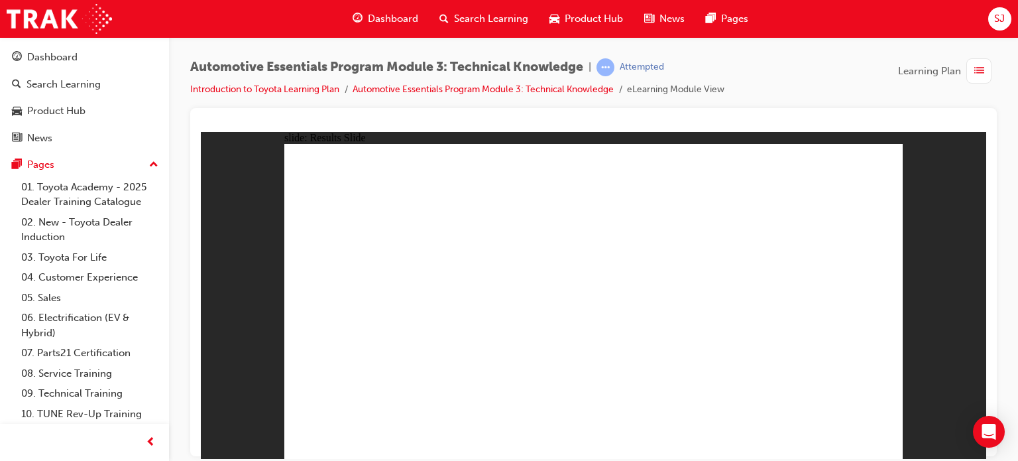
click at [69, 54] on div "Dashboard" at bounding box center [52, 57] width 50 height 15
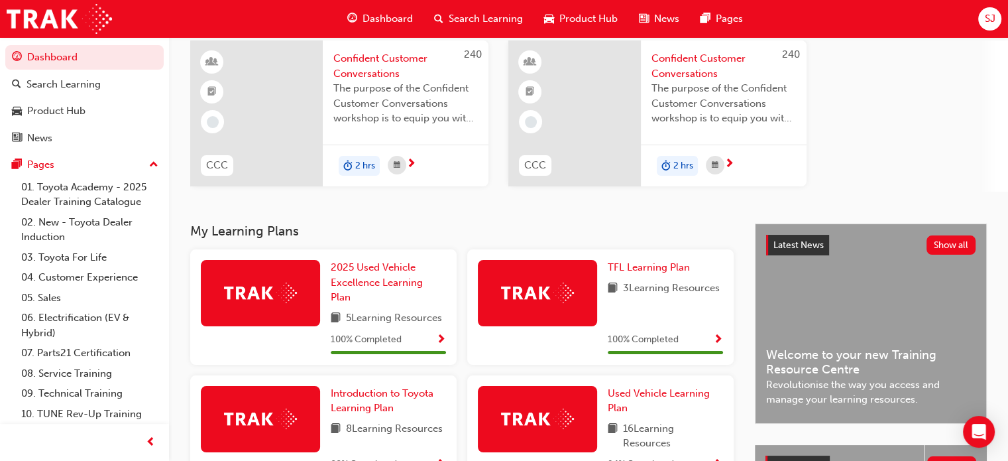
scroll to position [310, 0]
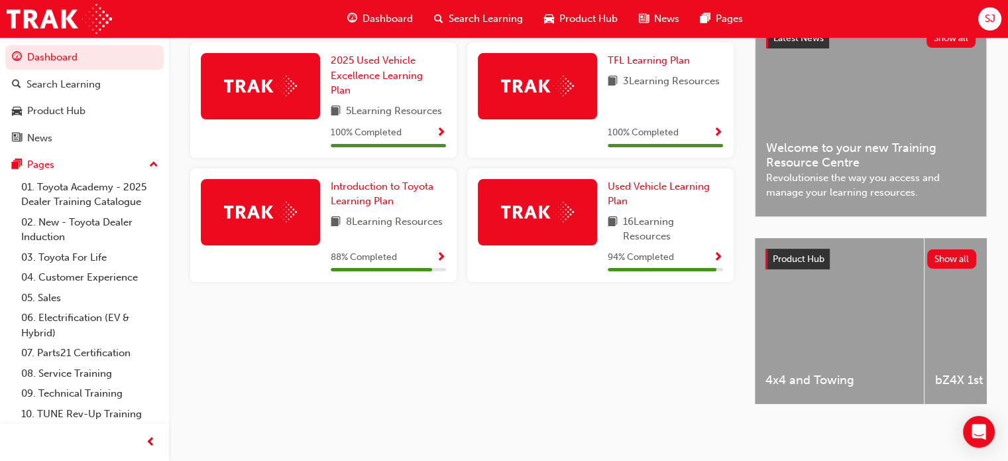
click at [435, 251] on div "88 % Completed" at bounding box center [388, 257] width 115 height 17
click at [438, 252] on span "Show Progress" at bounding box center [441, 258] width 10 height 12
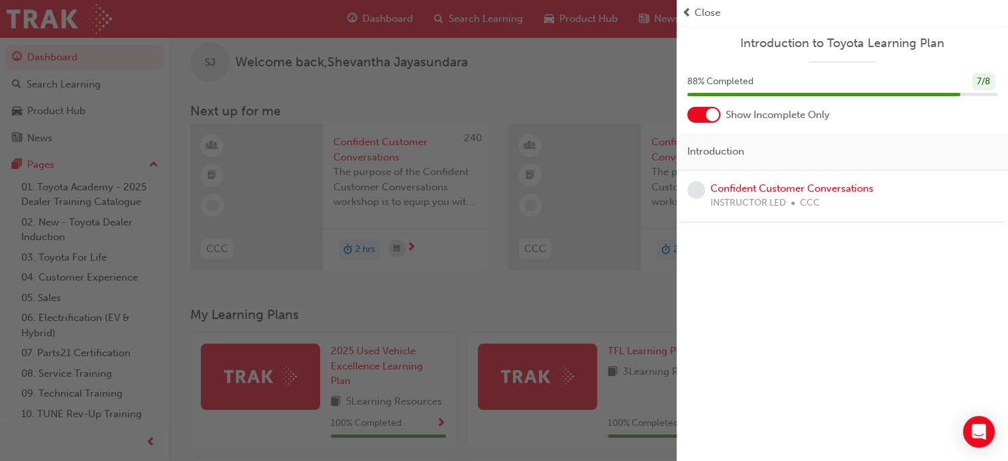
scroll to position [0, 0]
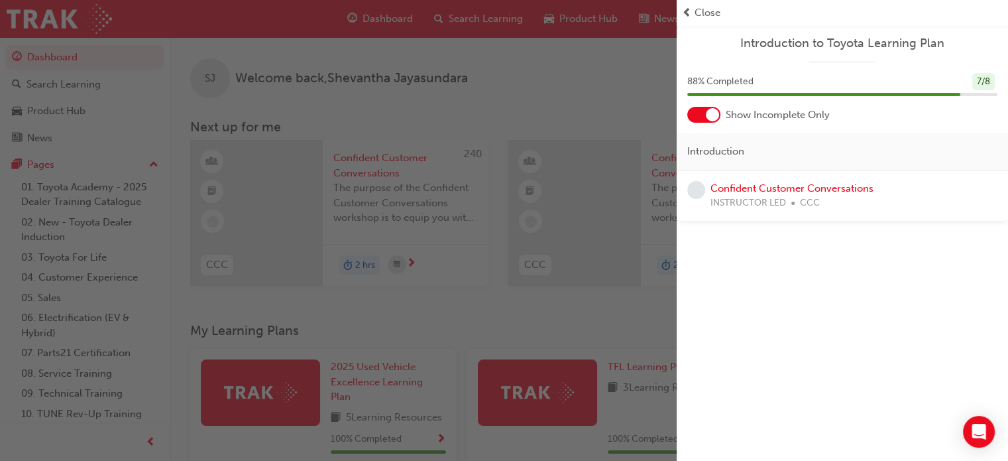
click at [624, 229] on div "button" at bounding box center [338, 230] width 677 height 461
